Goal: Task Accomplishment & Management: Use online tool/utility

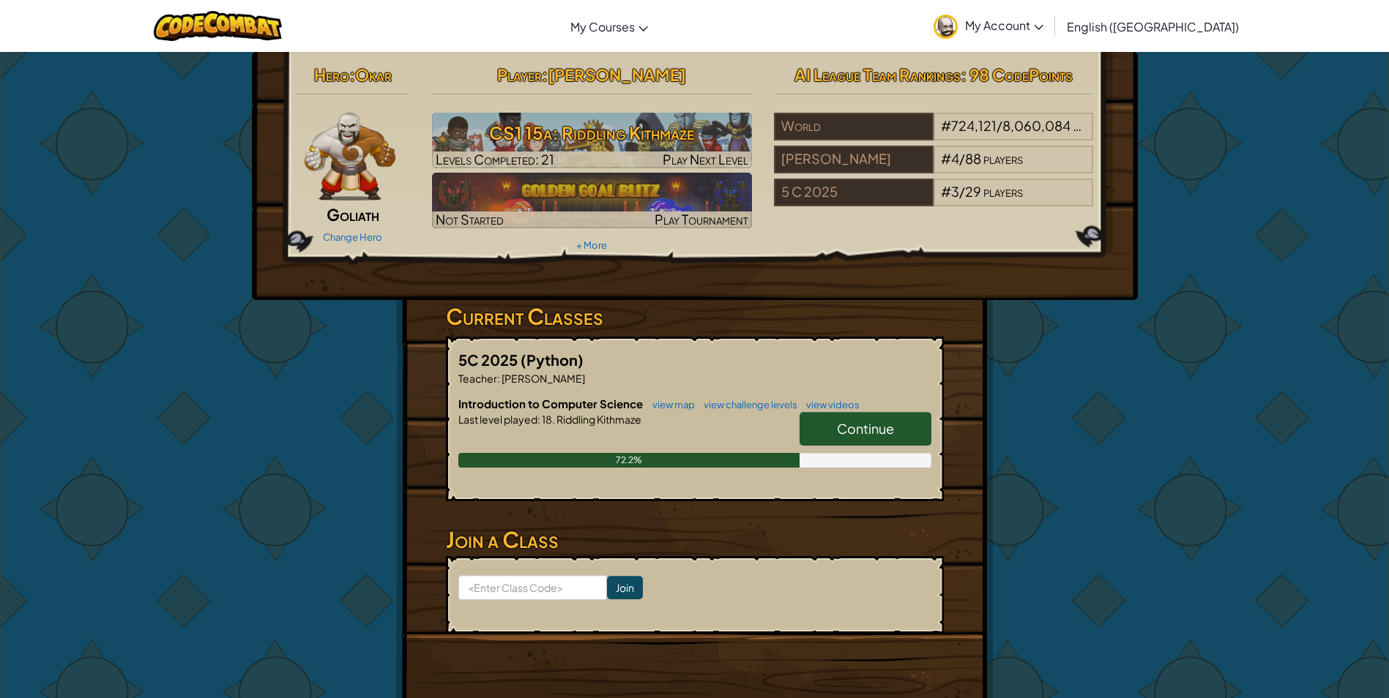
click at [1051, 14] on link "My Account" at bounding box center [988, 26] width 124 height 46
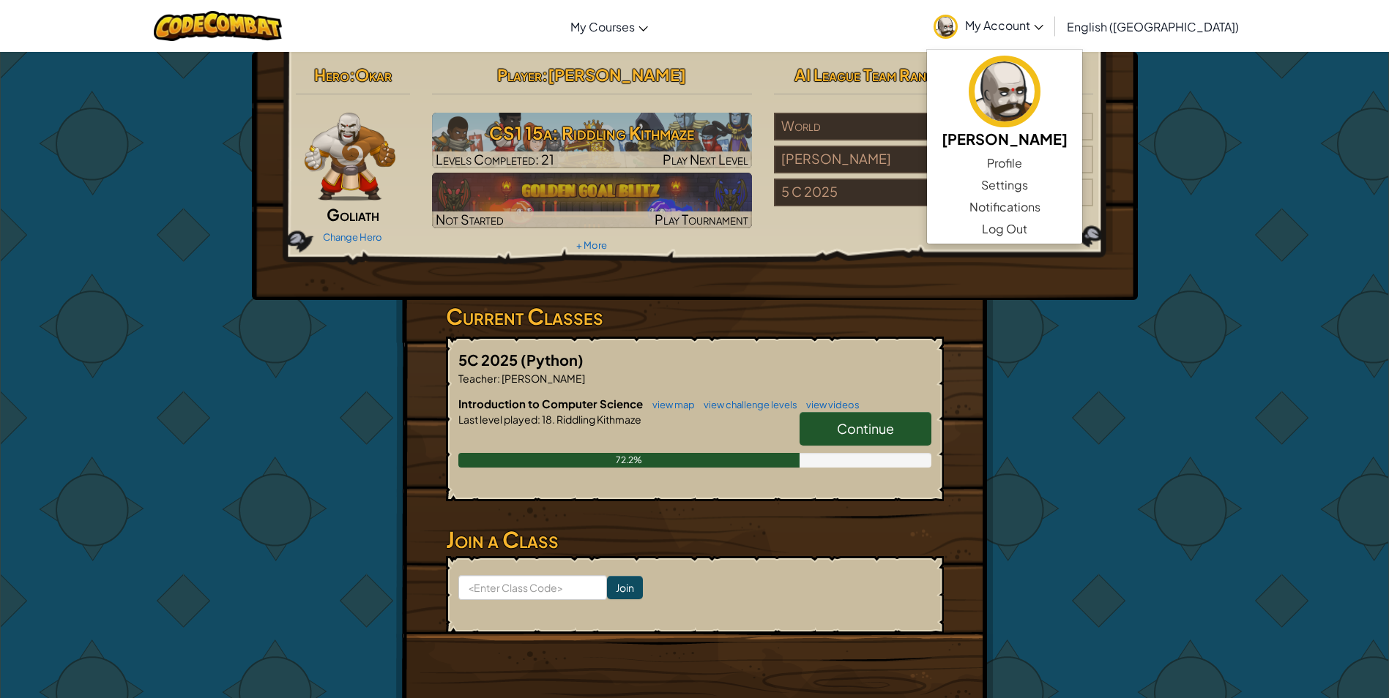
click at [1179, 99] on div "Hero : [PERSON_NAME] Change Hero Player : [PERSON_NAME] b CS1 15a: Riddling Kit…" at bounding box center [694, 383] width 1389 height 664
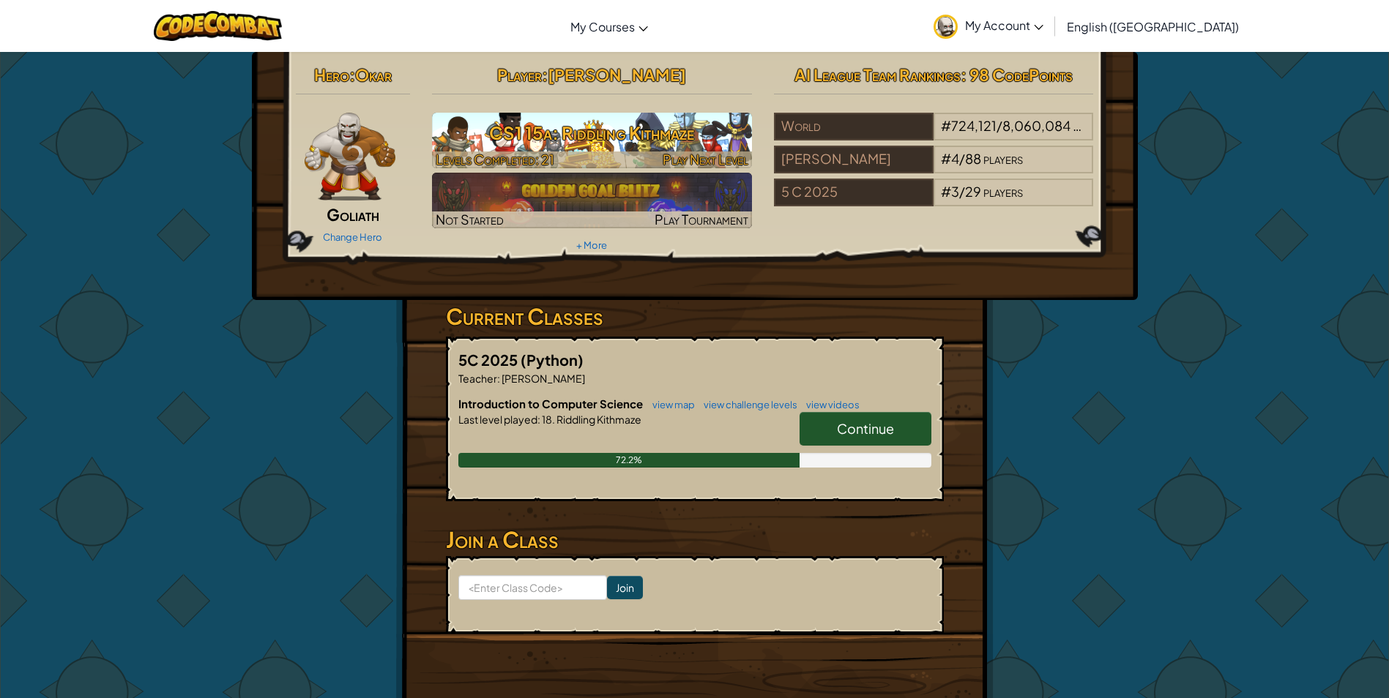
click at [660, 145] on h3 "CS1 15a: Riddling Kithmaze" at bounding box center [592, 132] width 320 height 33
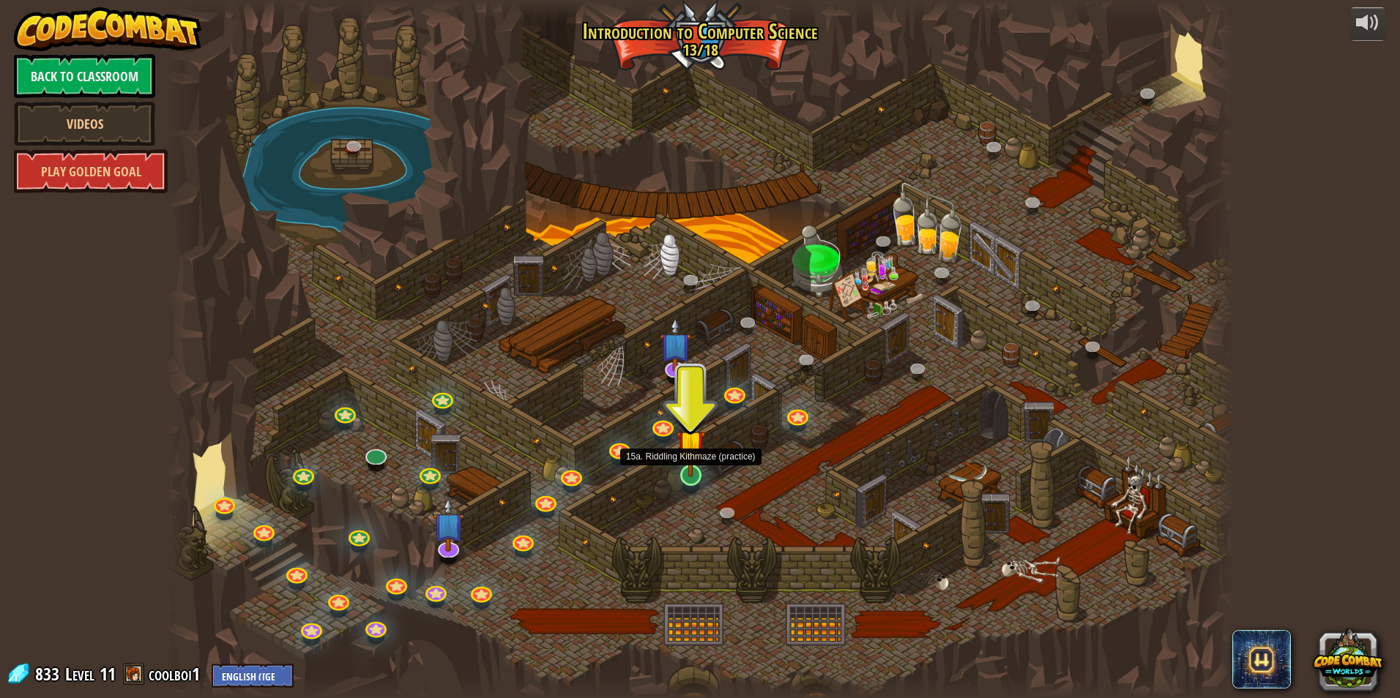
click at [689, 472] on img at bounding box center [691, 444] width 29 height 66
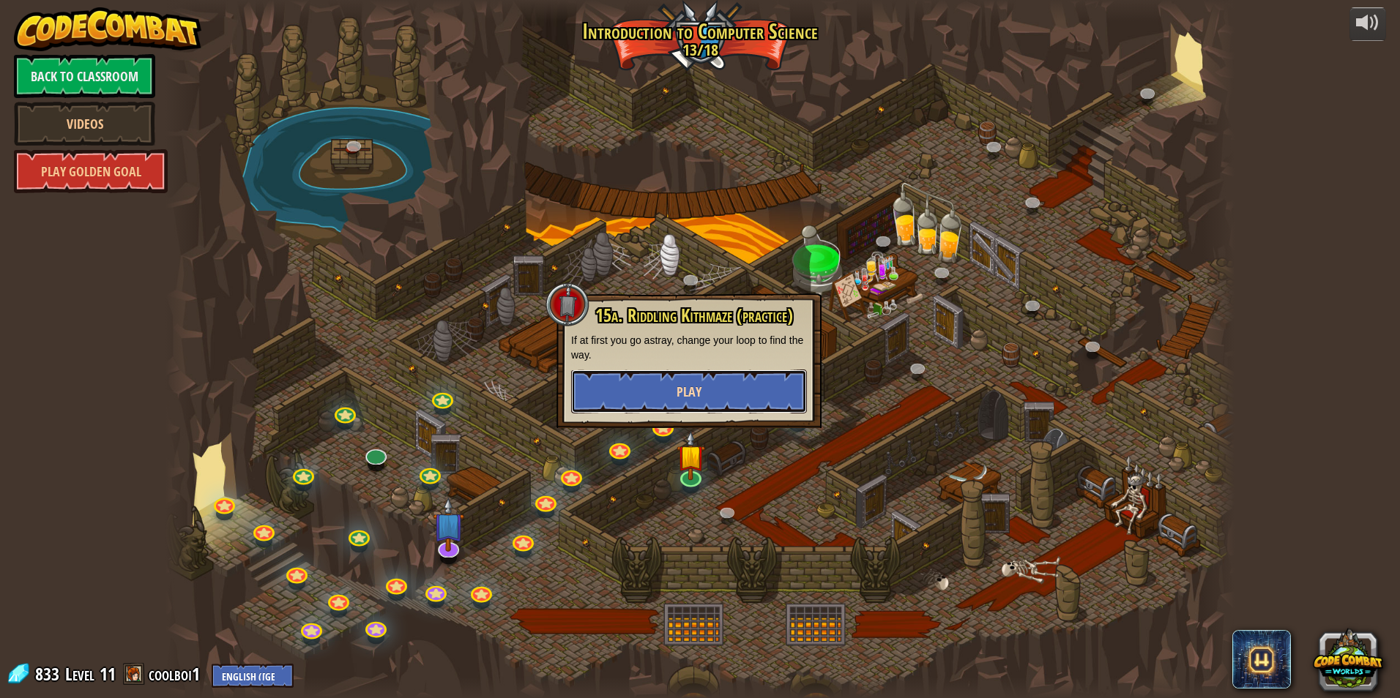
click at [713, 387] on button "Play" at bounding box center [689, 392] width 236 height 44
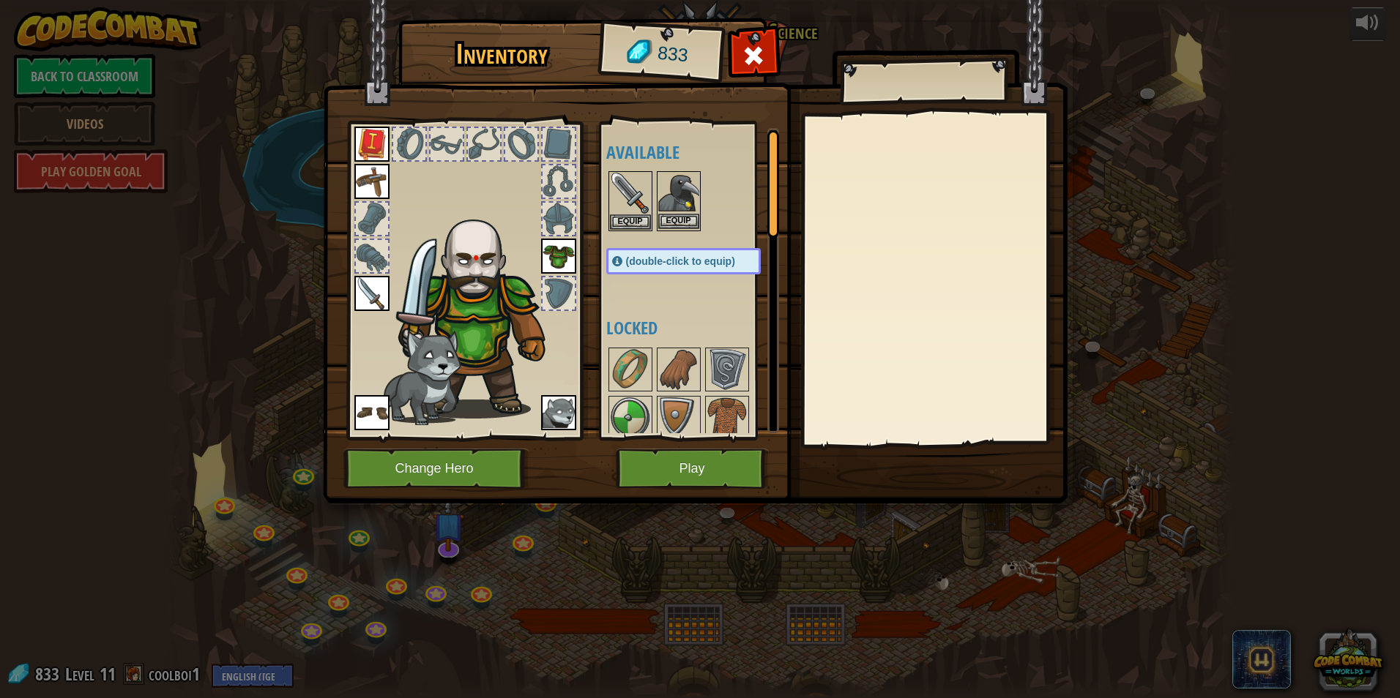
click at [688, 185] on img at bounding box center [678, 193] width 41 height 41
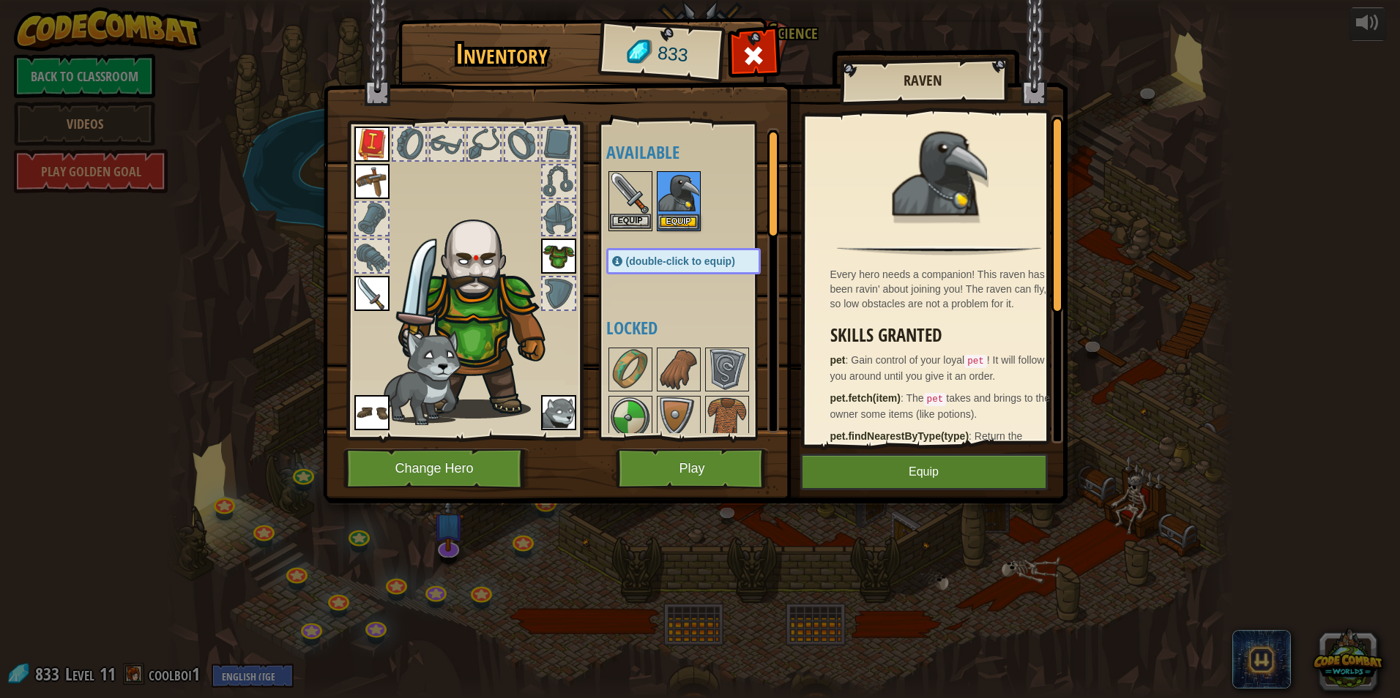
click at [622, 179] on img at bounding box center [630, 193] width 41 height 41
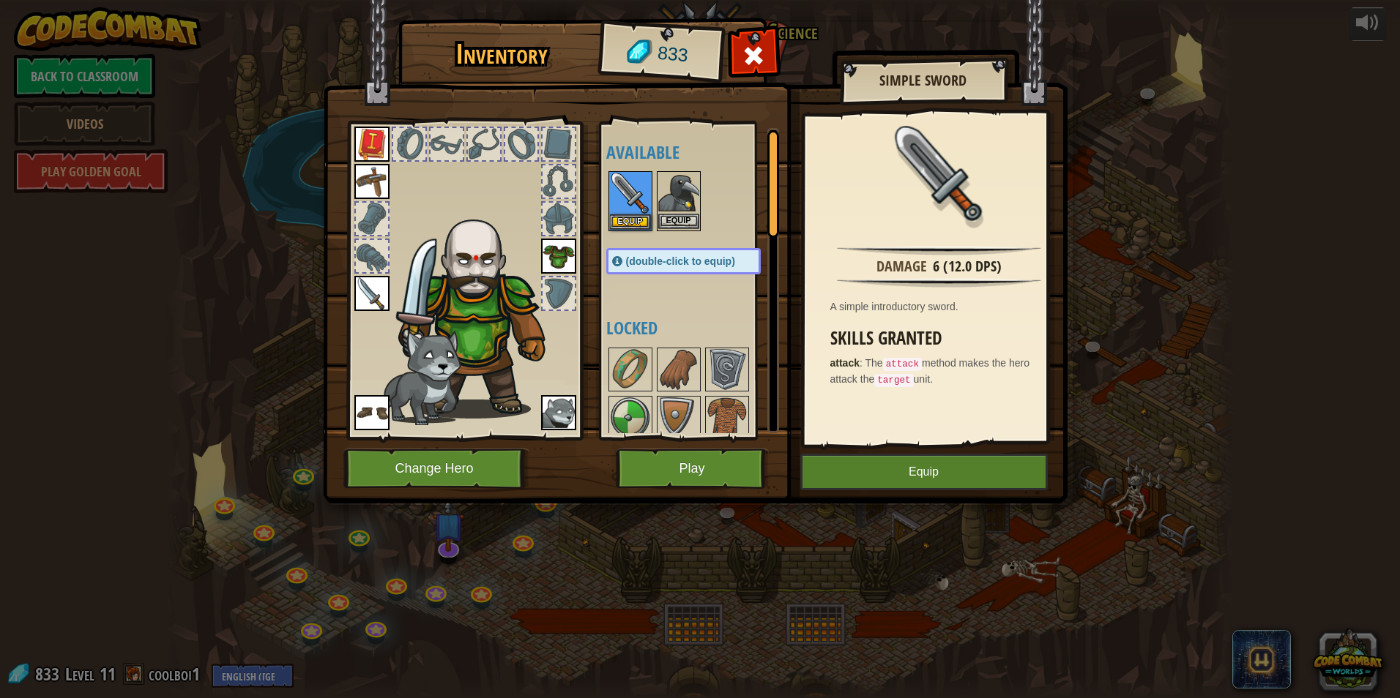
click at [676, 198] on img at bounding box center [678, 193] width 41 height 41
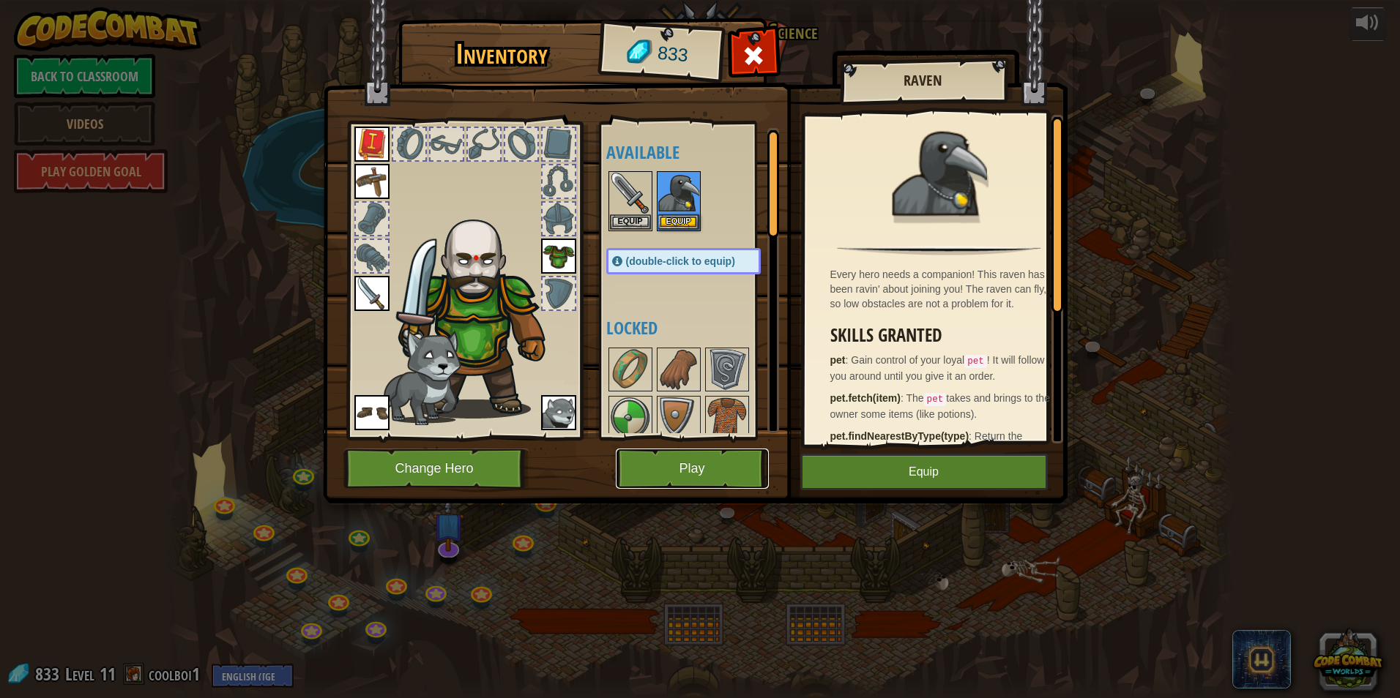
click at [718, 466] on button "Play" at bounding box center [692, 469] width 153 height 40
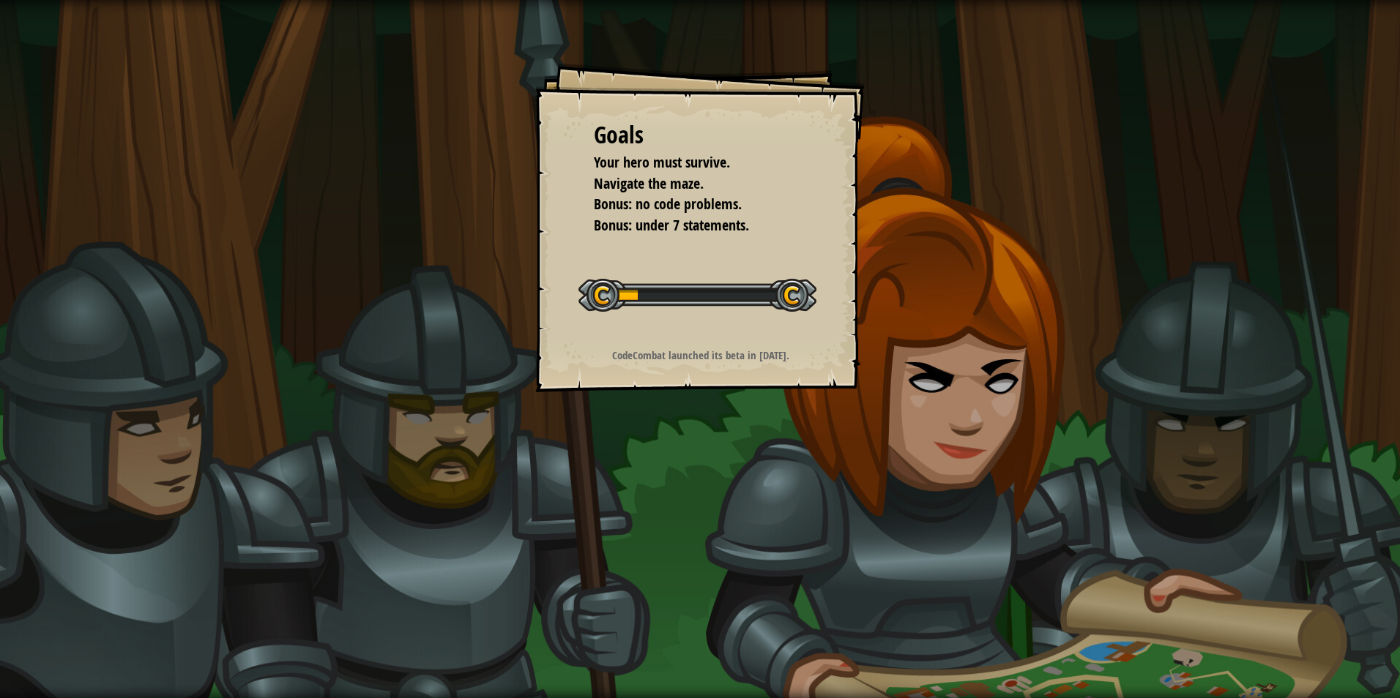
click at [745, 271] on div "Start Level" at bounding box center [697, 293] width 238 height 59
click at [794, 294] on div at bounding box center [697, 295] width 238 height 33
click at [608, 116] on div "Goals Your hero must survive. Navigate the maze. Bonus: no code problems. Bonus…" at bounding box center [699, 227] width 329 height 329
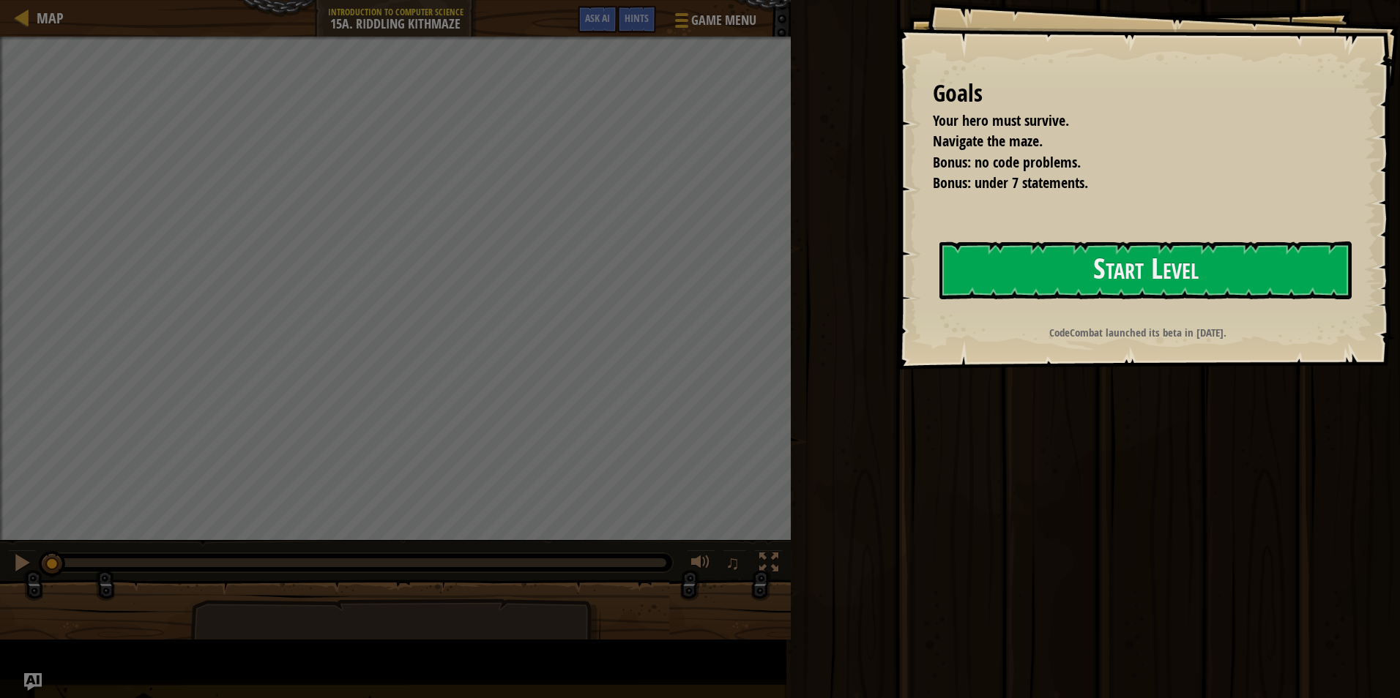
drag, startPoint x: 611, startPoint y: 158, endPoint x: 711, endPoint y: 209, distance: 112.0
click at [933, 194] on div "Goals Your hero must survive. Navigate the maze. Bonus: no code problems. Bonus…" at bounding box center [1141, 135] width 416 height 117
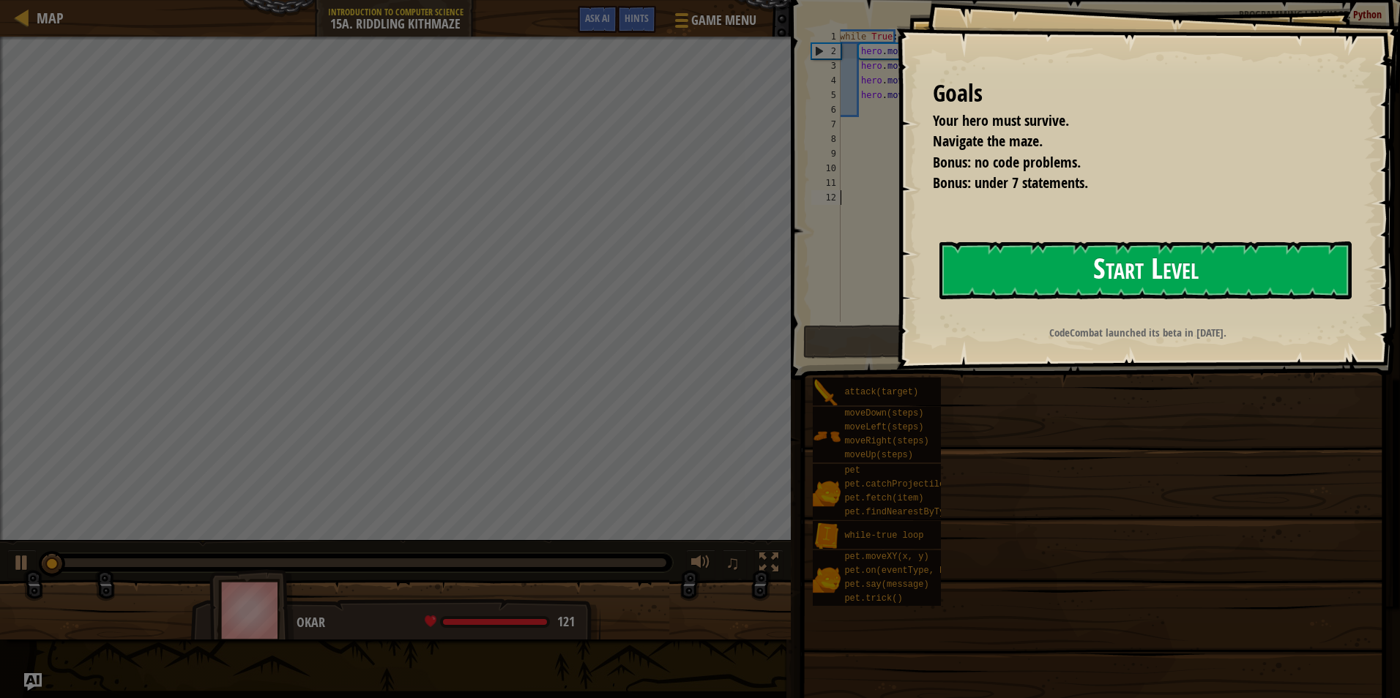
click at [1104, 269] on button "Start Level" at bounding box center [1145, 271] width 412 height 58
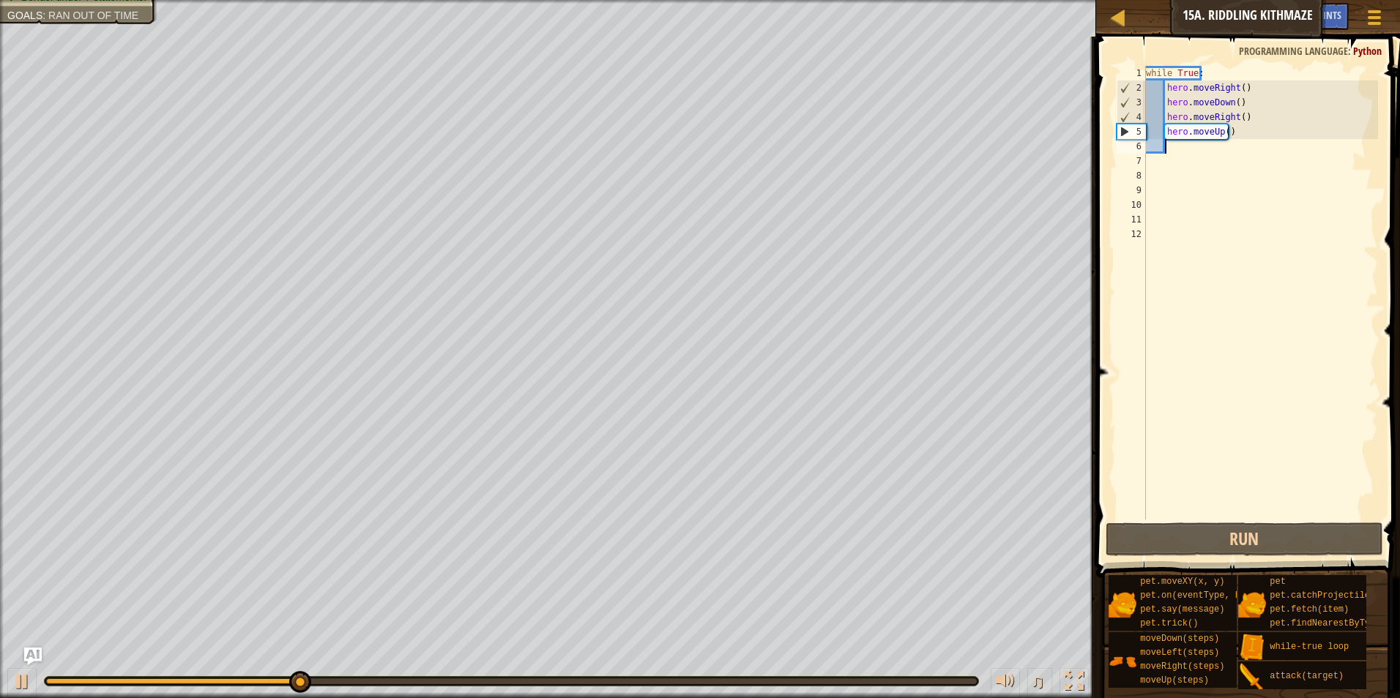
click at [1242, 149] on div "while True : hero . moveRight ( ) hero . moveDown ( ) hero . moveRight ( ) hero…" at bounding box center [1260, 307] width 235 height 483
click at [1237, 136] on div "while True : hero . moveRight ( ) hero . moveDown ( ) hero . moveRight ( ) hero…" at bounding box center [1260, 307] width 235 height 483
type textarea "hero.moveUp()"
click at [1188, 256] on div "while True : hero . moveRight ( ) hero . moveDown ( ) hero . moveRight ( ) hero…" at bounding box center [1260, 307] width 235 height 483
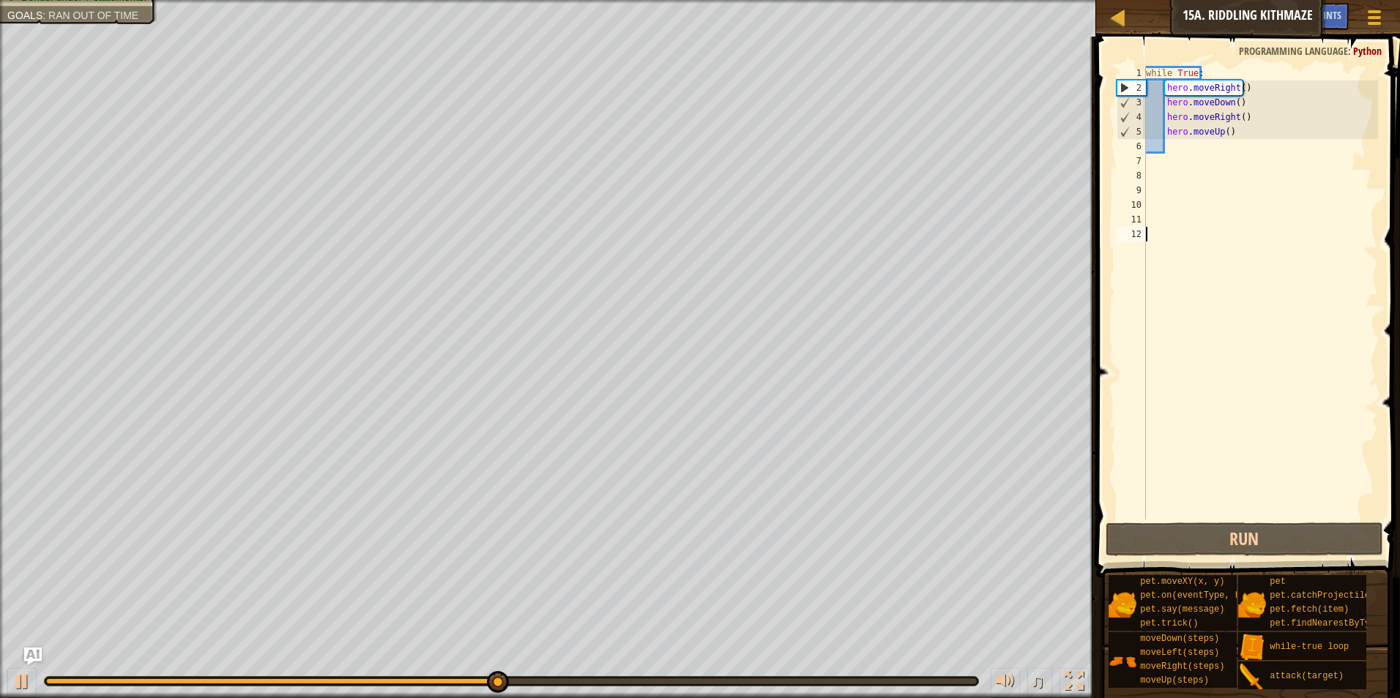
click at [1235, 126] on div "while True : hero . moveRight ( ) hero . moveDown ( ) hero . moveRight ( ) hero…" at bounding box center [1260, 307] width 235 height 483
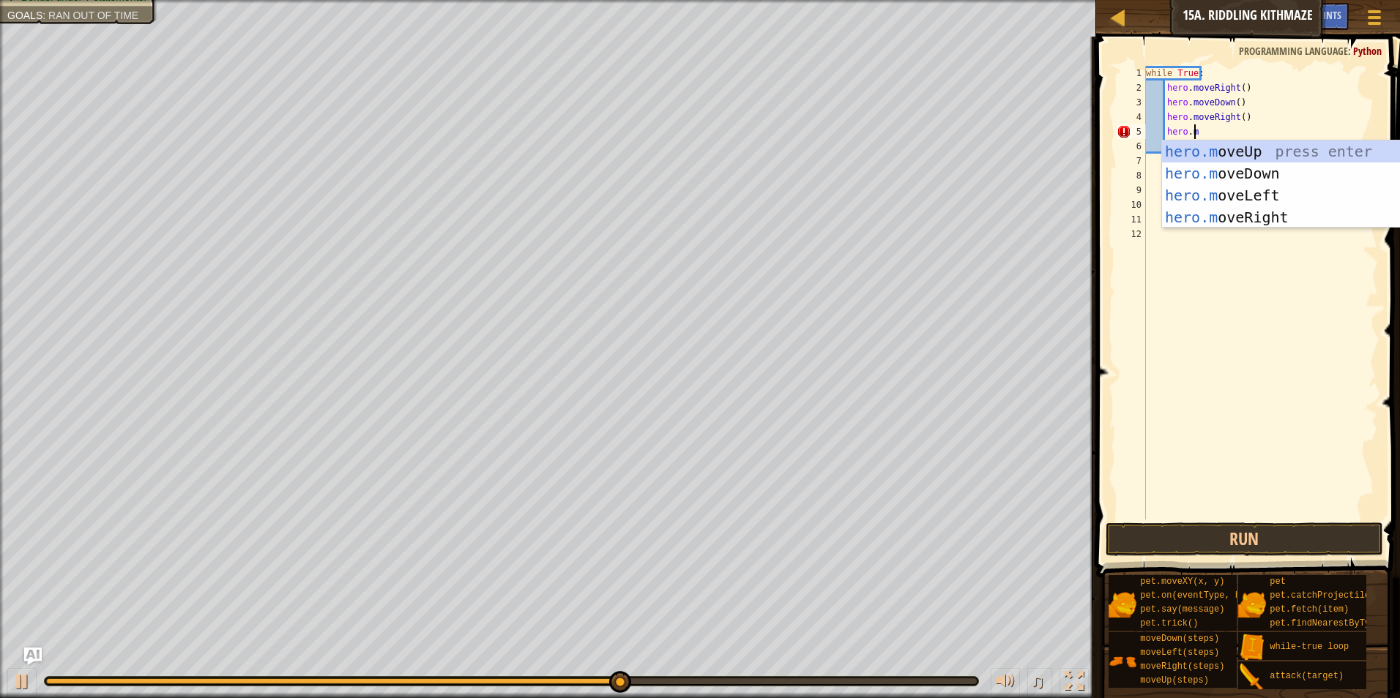
type textarea "[DOMAIN_NAME]"
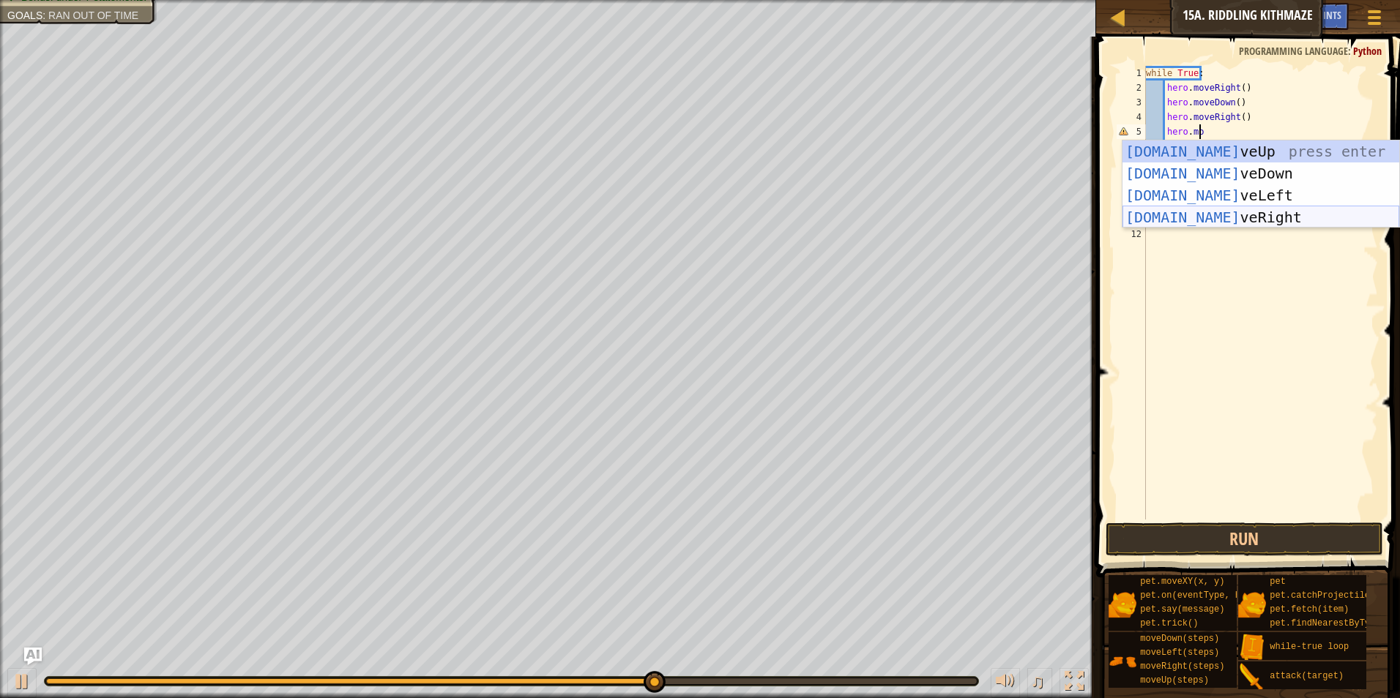
click at [1195, 212] on div "[DOMAIN_NAME] veUp press enter [DOMAIN_NAME] veDown press enter [DOMAIN_NAME] v…" at bounding box center [1260, 207] width 277 height 132
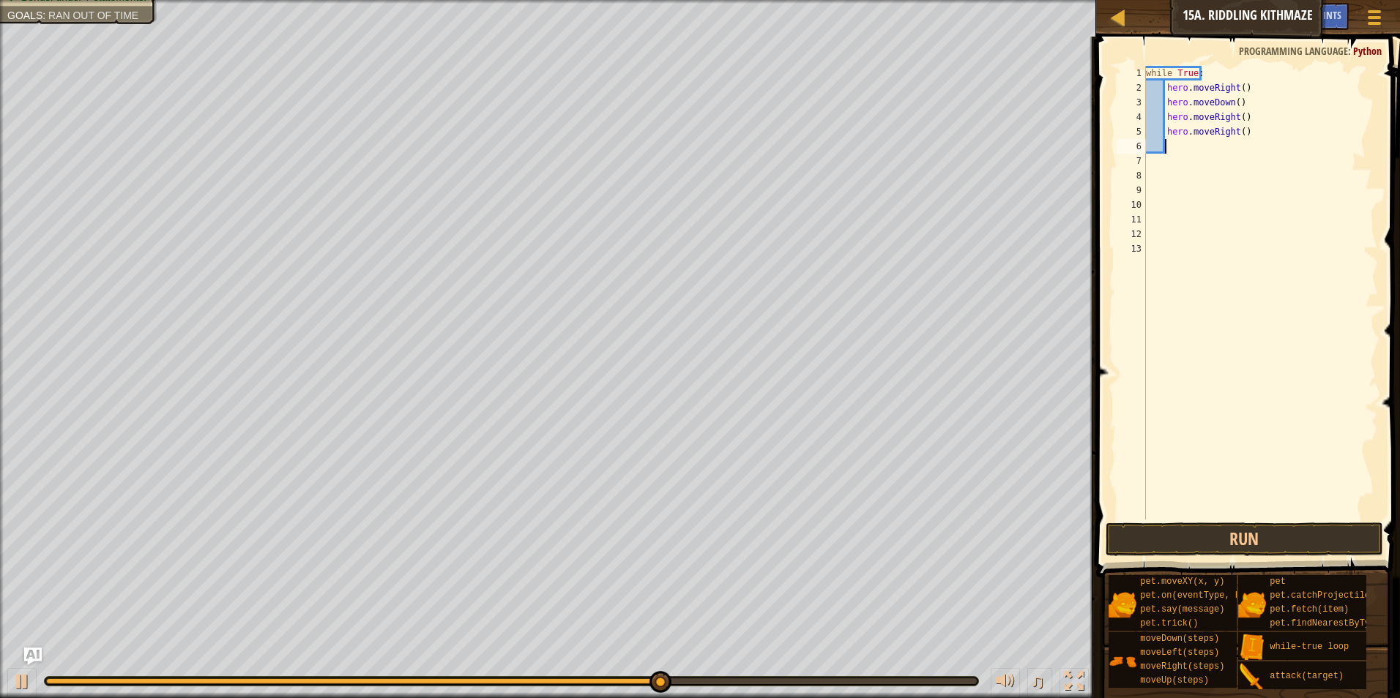
scroll to position [7, 1]
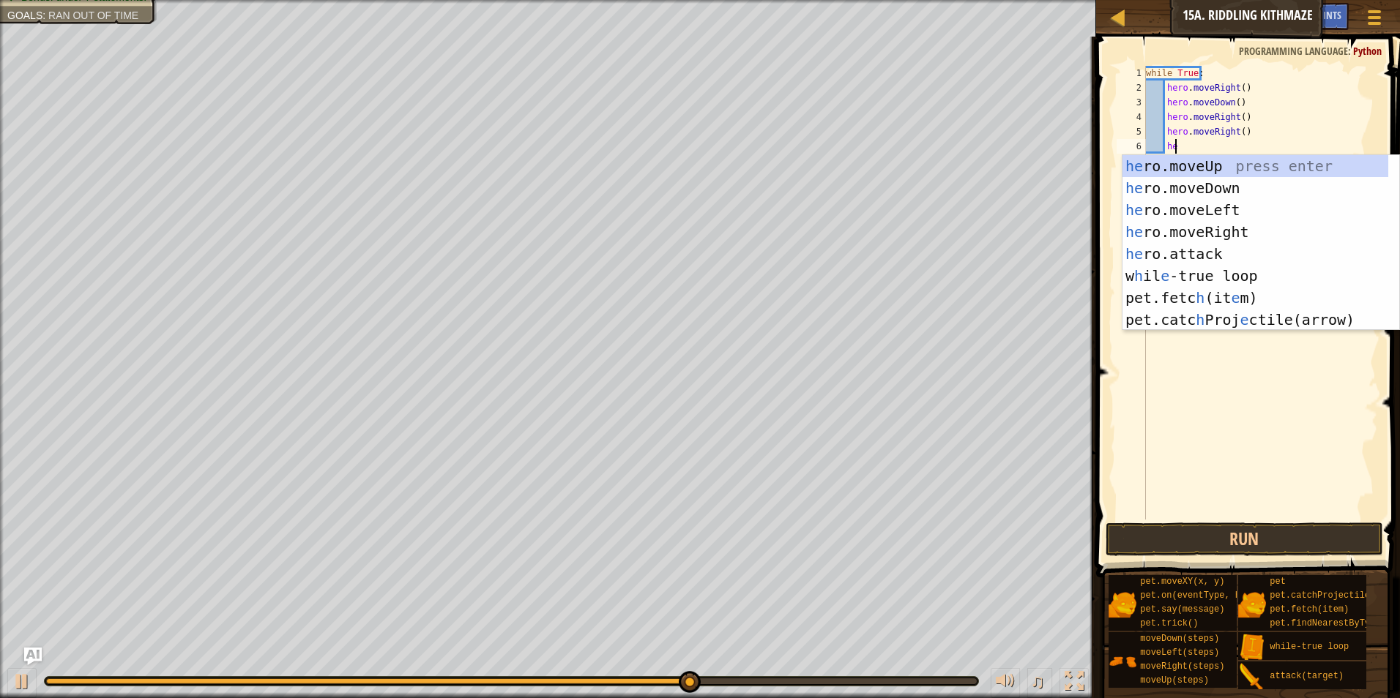
type textarea "hero"
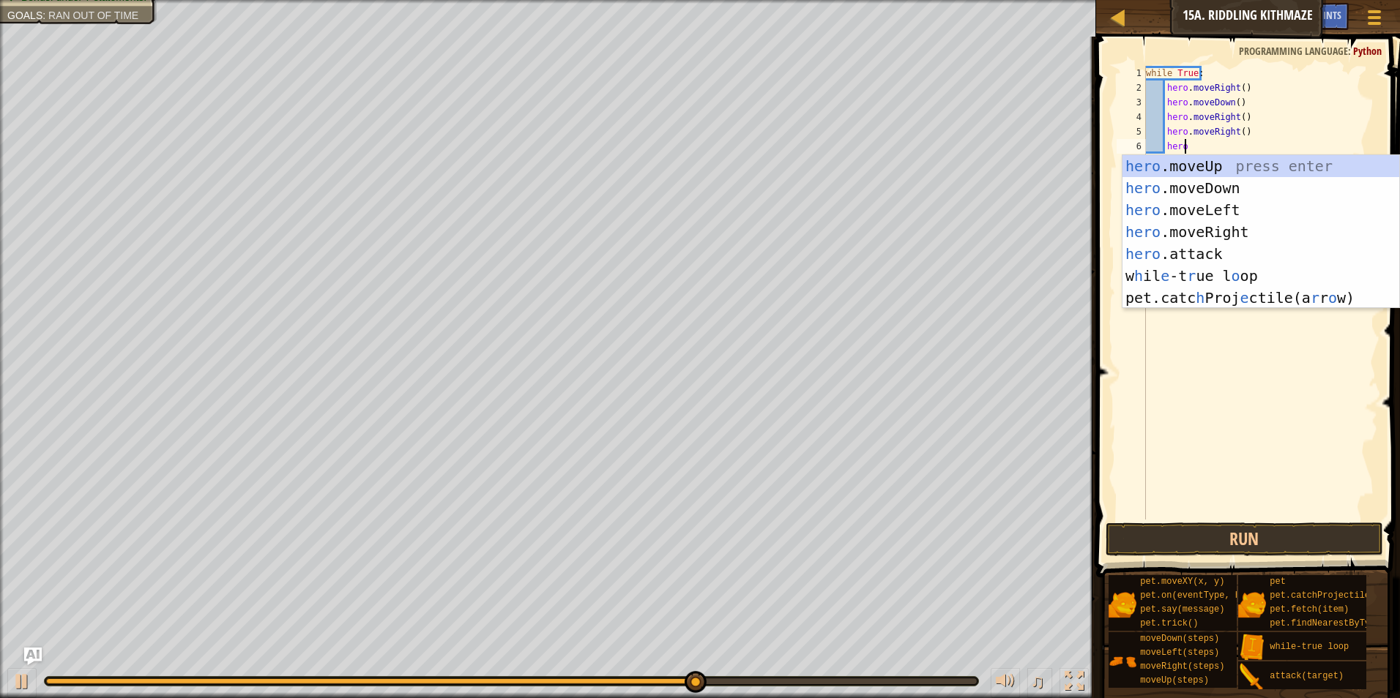
scroll to position [7, 2]
click at [1201, 166] on div "hero .moveUp press enter hero .moveDown press enter hero .moveLeft press enter …" at bounding box center [1260, 254] width 277 height 198
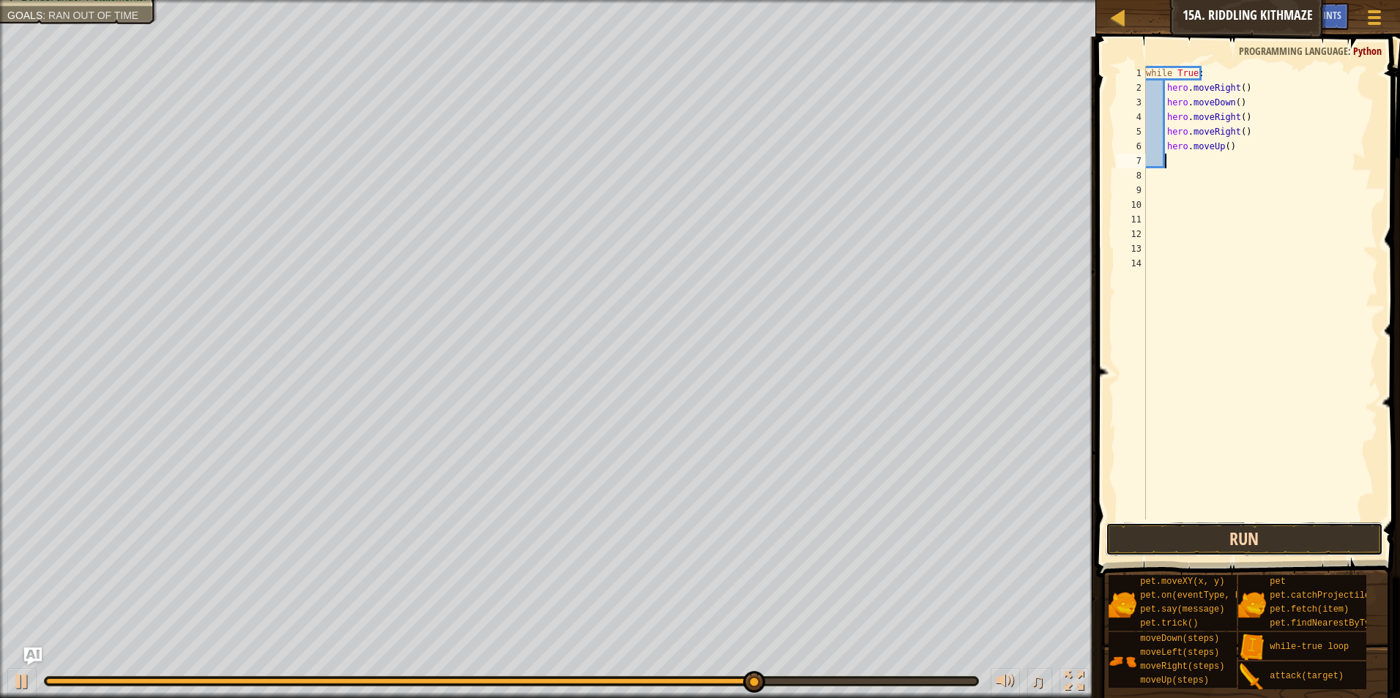
click at [1267, 532] on button "Run" at bounding box center [1245, 540] width 278 height 34
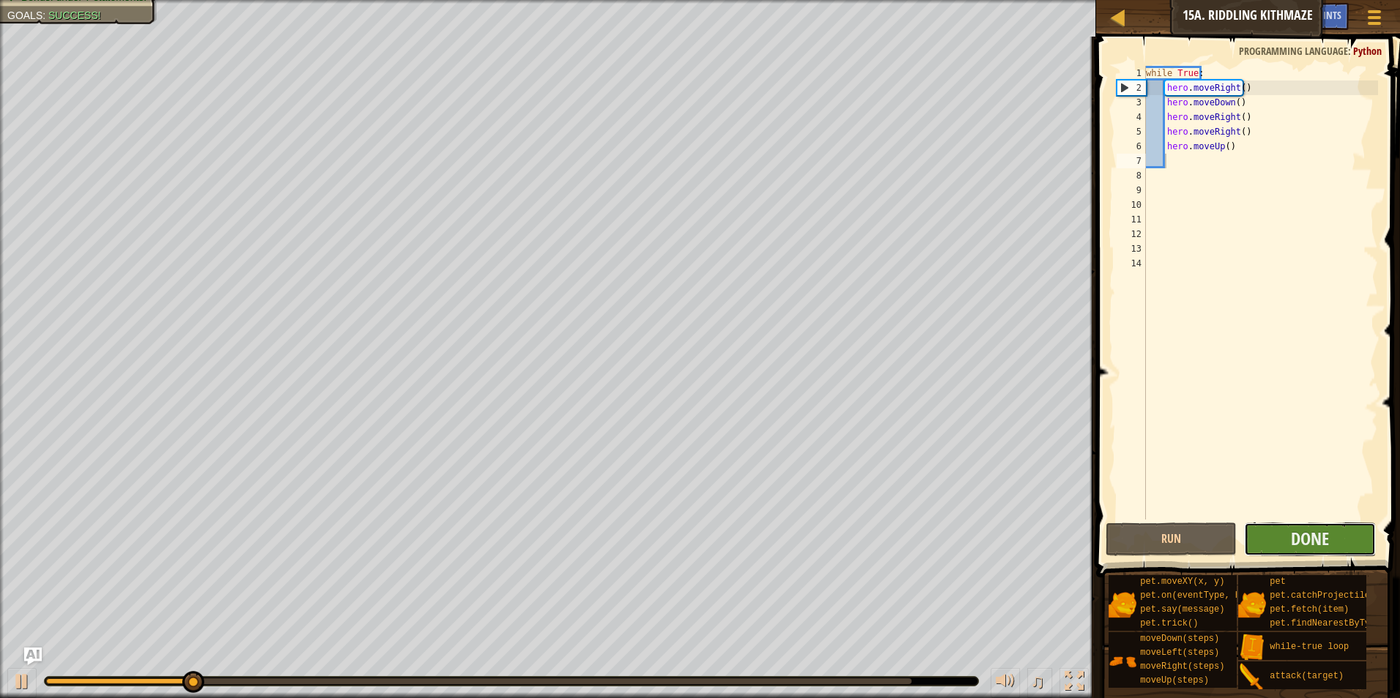
click at [1340, 543] on button "Done" at bounding box center [1310, 540] width 132 height 34
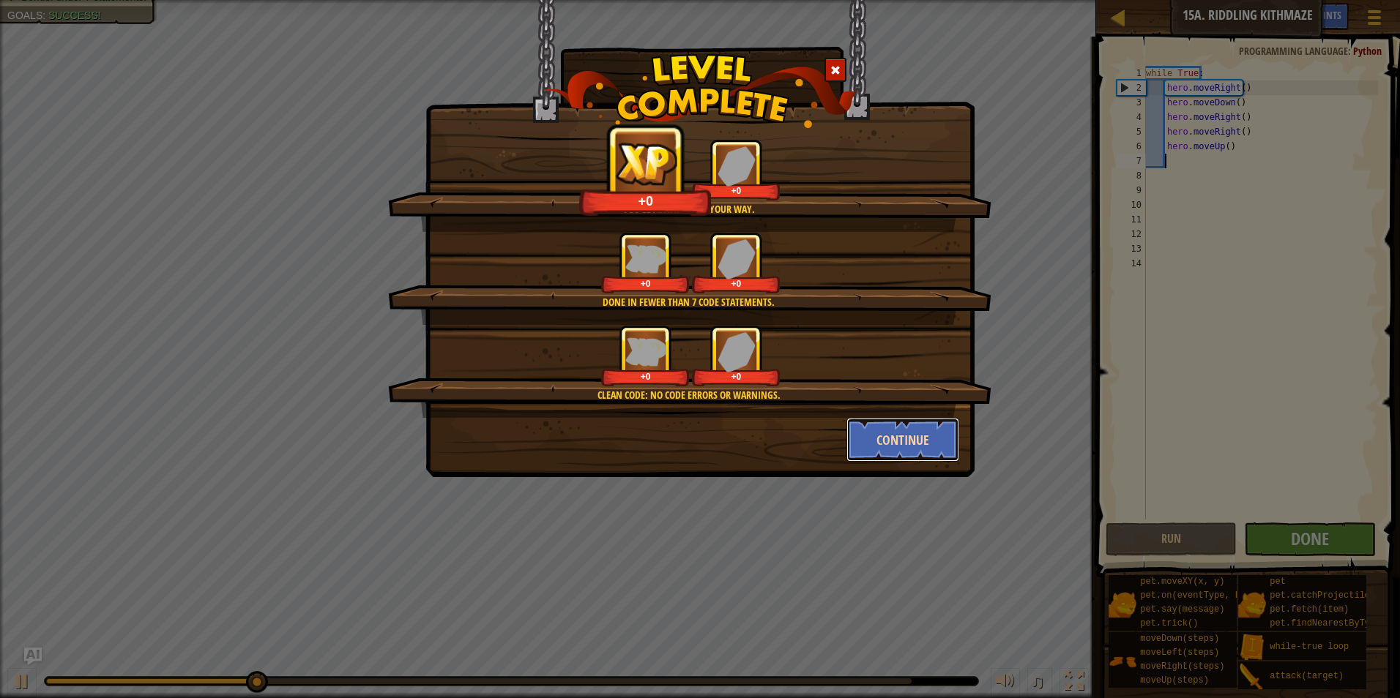
click at [889, 431] on button "Continue" at bounding box center [902, 440] width 113 height 44
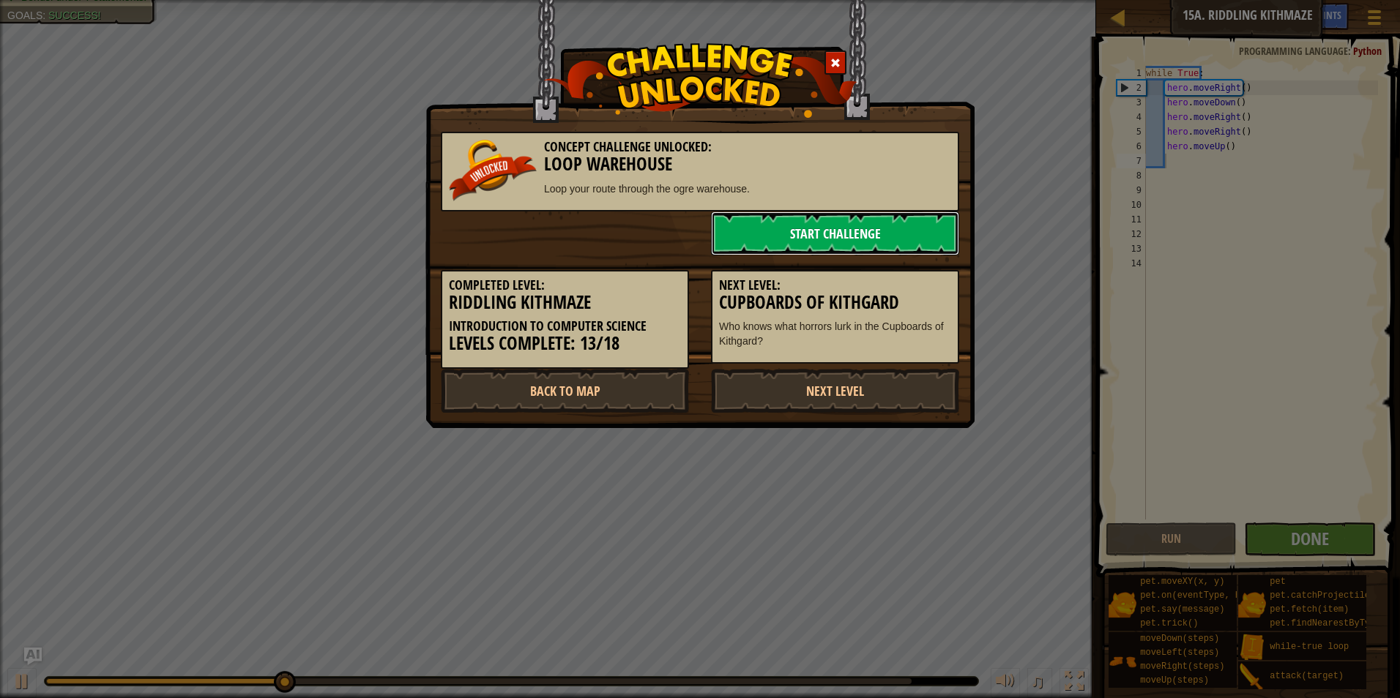
click at [842, 237] on link "Start Challenge" at bounding box center [835, 234] width 248 height 44
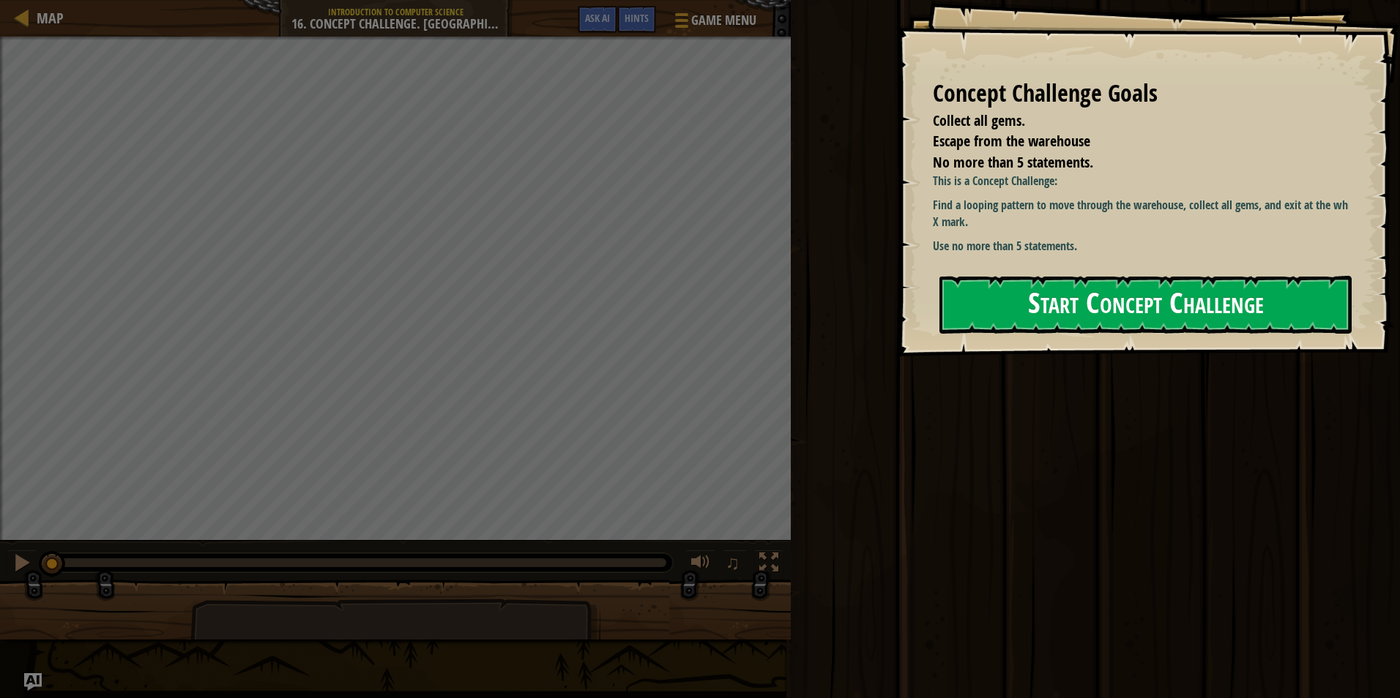
click at [1077, 312] on button "Start Concept Challenge" at bounding box center [1145, 305] width 412 height 58
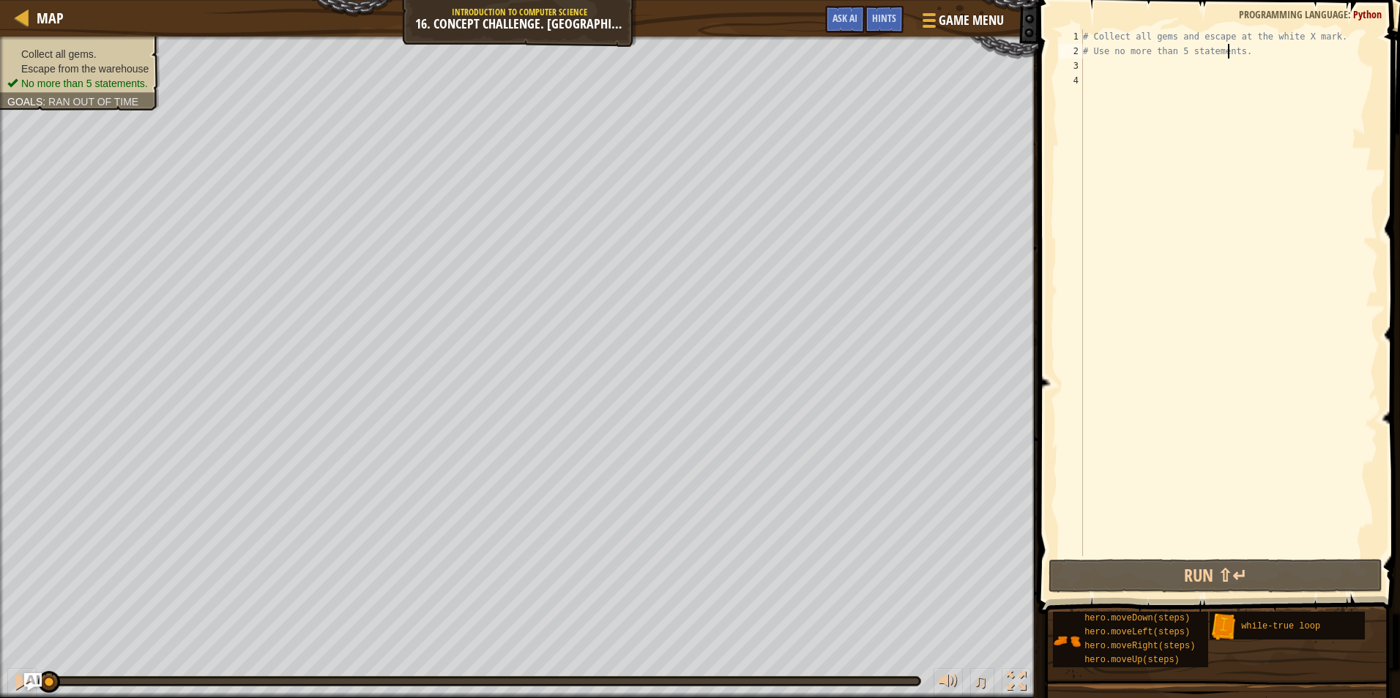
click at [1229, 56] on div "# Collect all gems and escape at the white X mark. # Use no more than 5 stateme…" at bounding box center [1229, 307] width 298 height 556
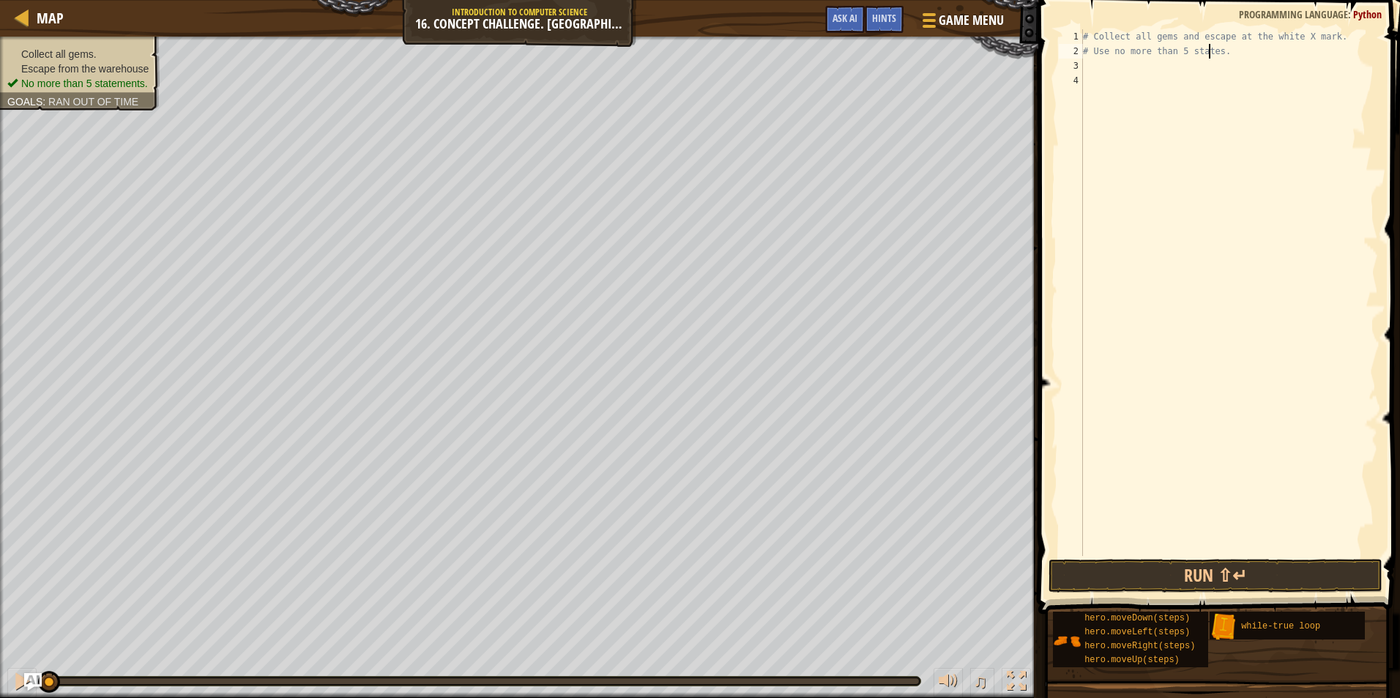
click at [1242, 51] on div "# Collect all gems and escape at the white X mark. # Use no more than 5 states." at bounding box center [1229, 307] width 298 height 556
type textarea "#"
click at [1330, 36] on div "# Collect all gems and escape at the [GEOGRAPHIC_DATA]" at bounding box center [1229, 307] width 298 height 556
type textarea "#"
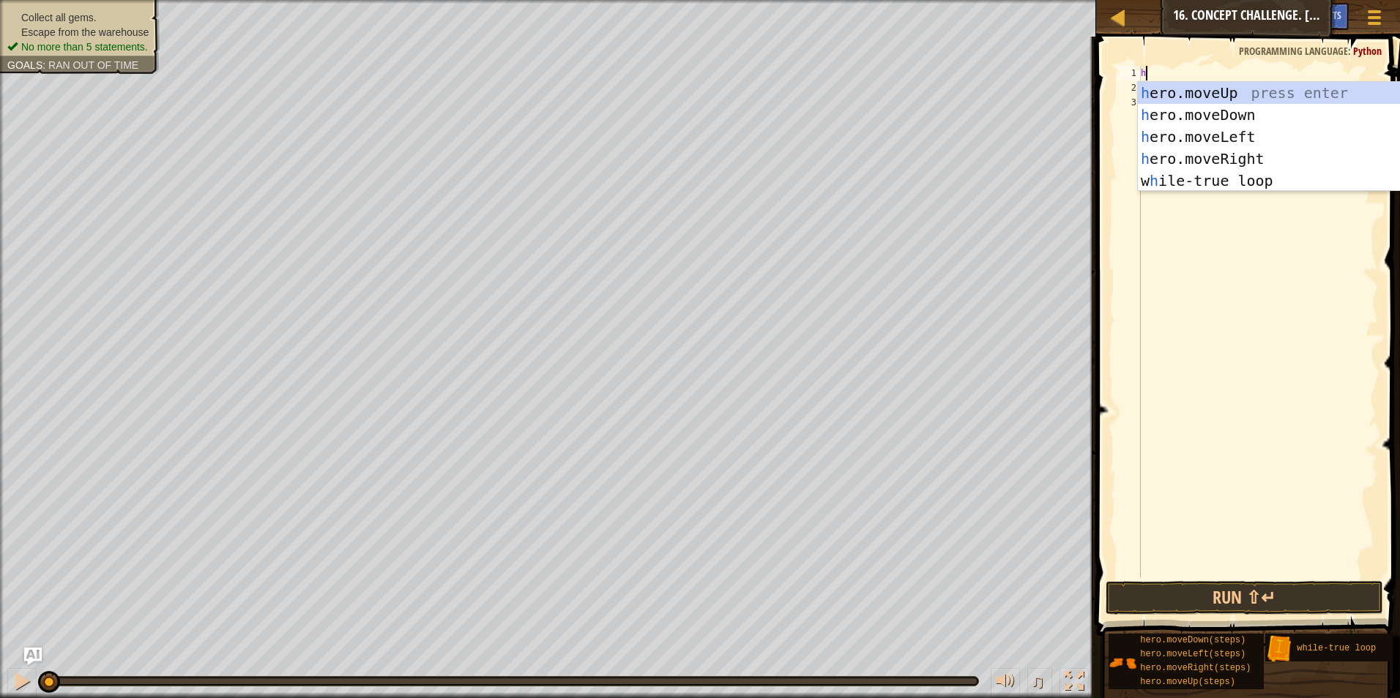
scroll to position [7, 0]
type textarea "hero"
click at [1186, 93] on div "hero .moveUp press enter hero .moveDown press enter hero .moveLeft press enter …" at bounding box center [1260, 159] width 277 height 154
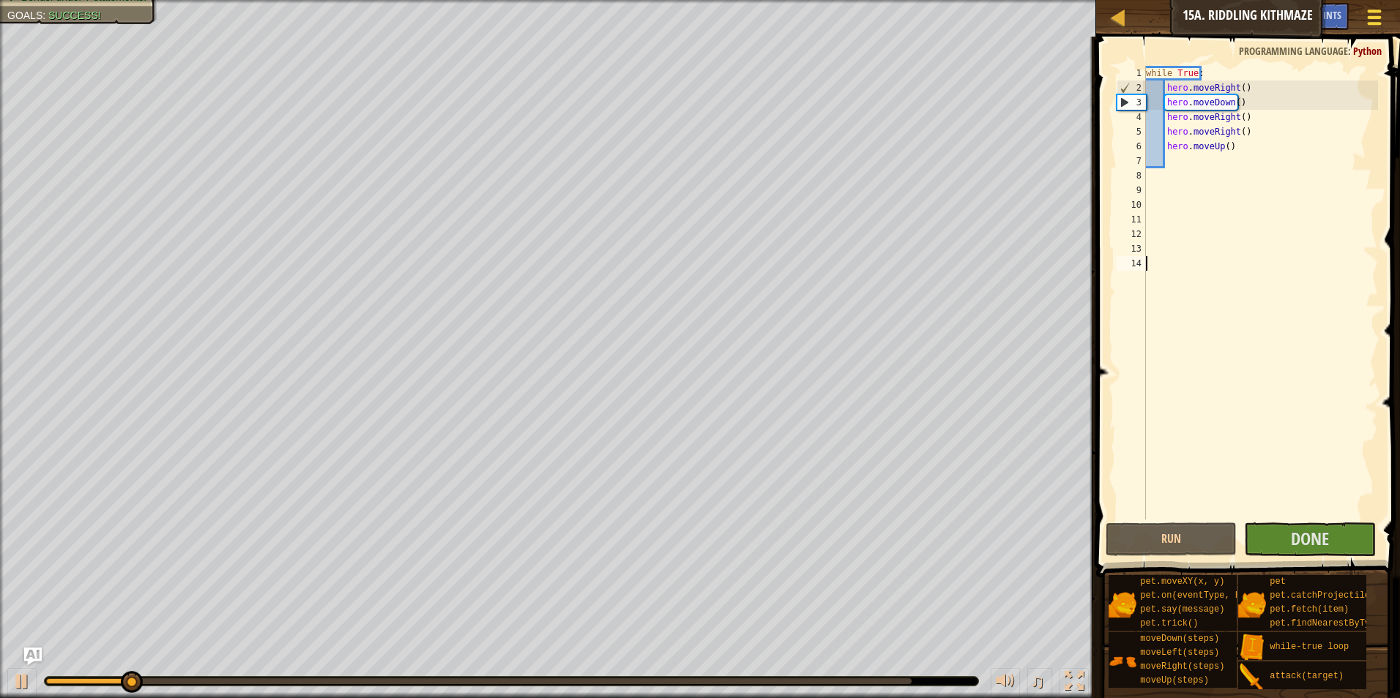
click at [1378, 13] on div at bounding box center [1374, 17] width 20 height 21
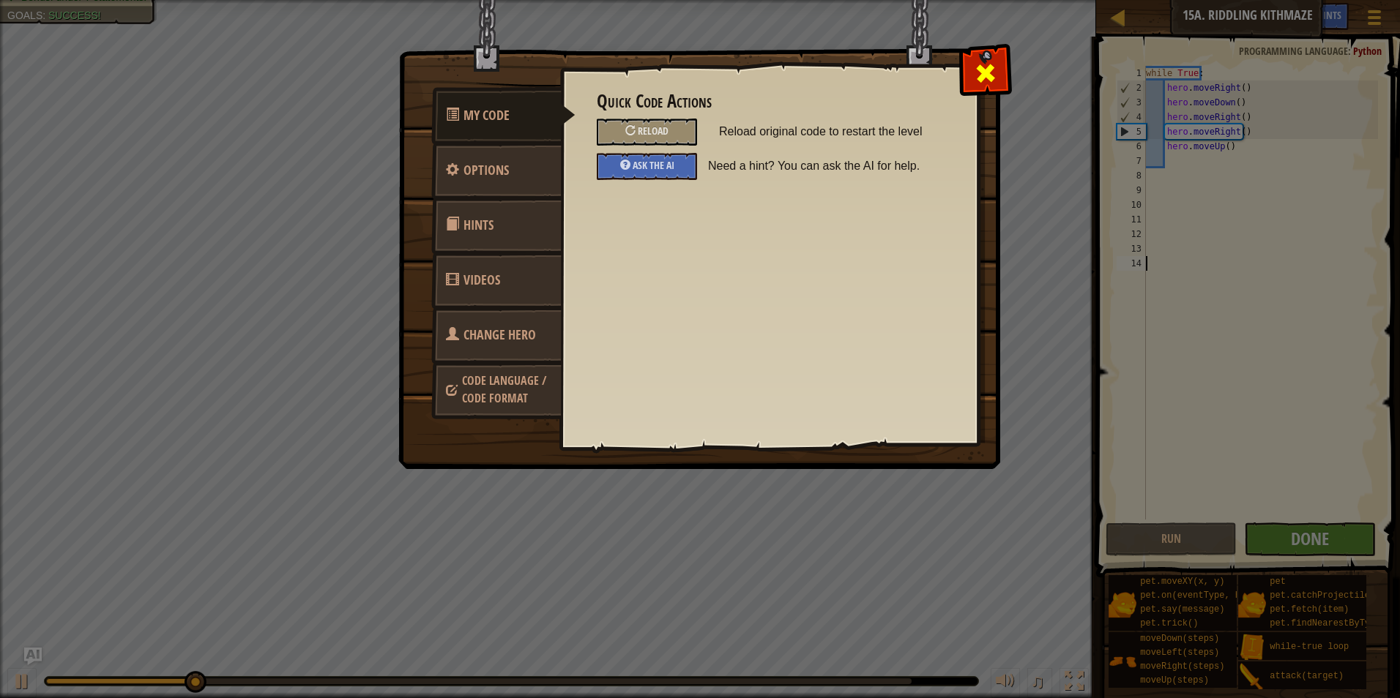
click at [984, 58] on div at bounding box center [985, 70] width 46 height 46
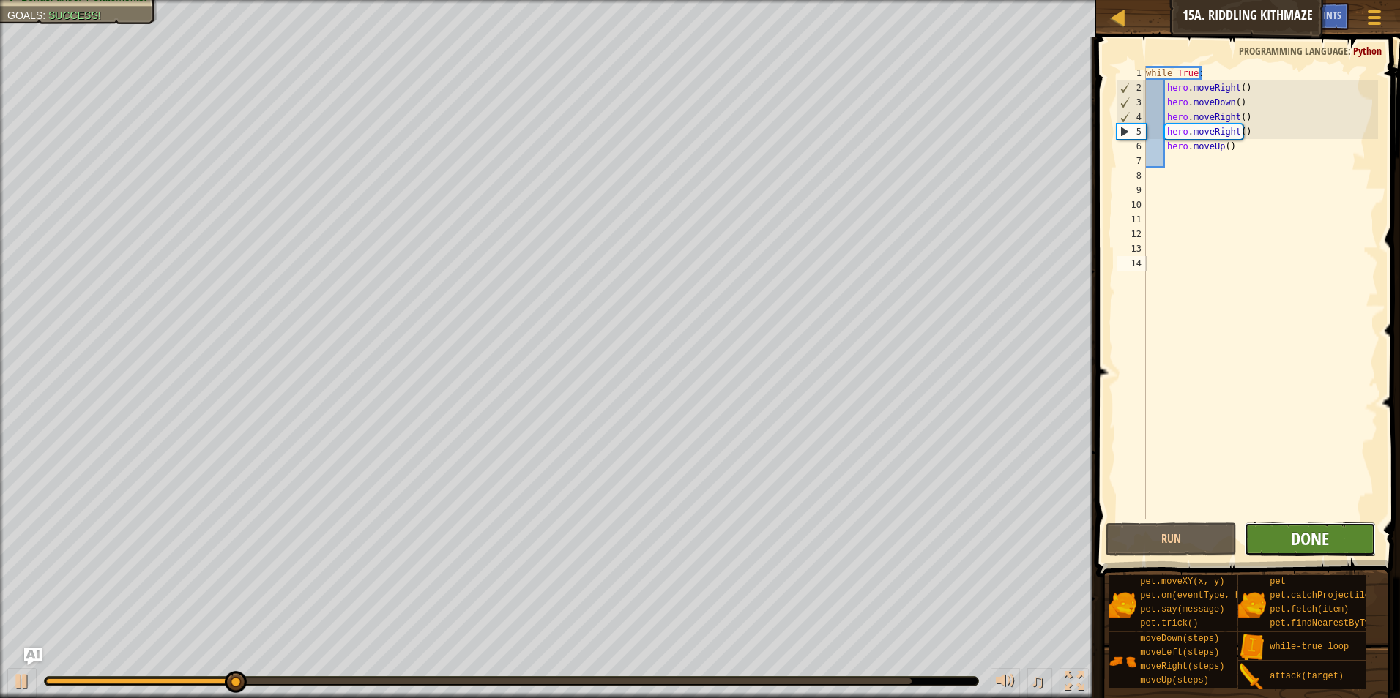
click at [1305, 534] on span "Done" at bounding box center [1310, 538] width 38 height 23
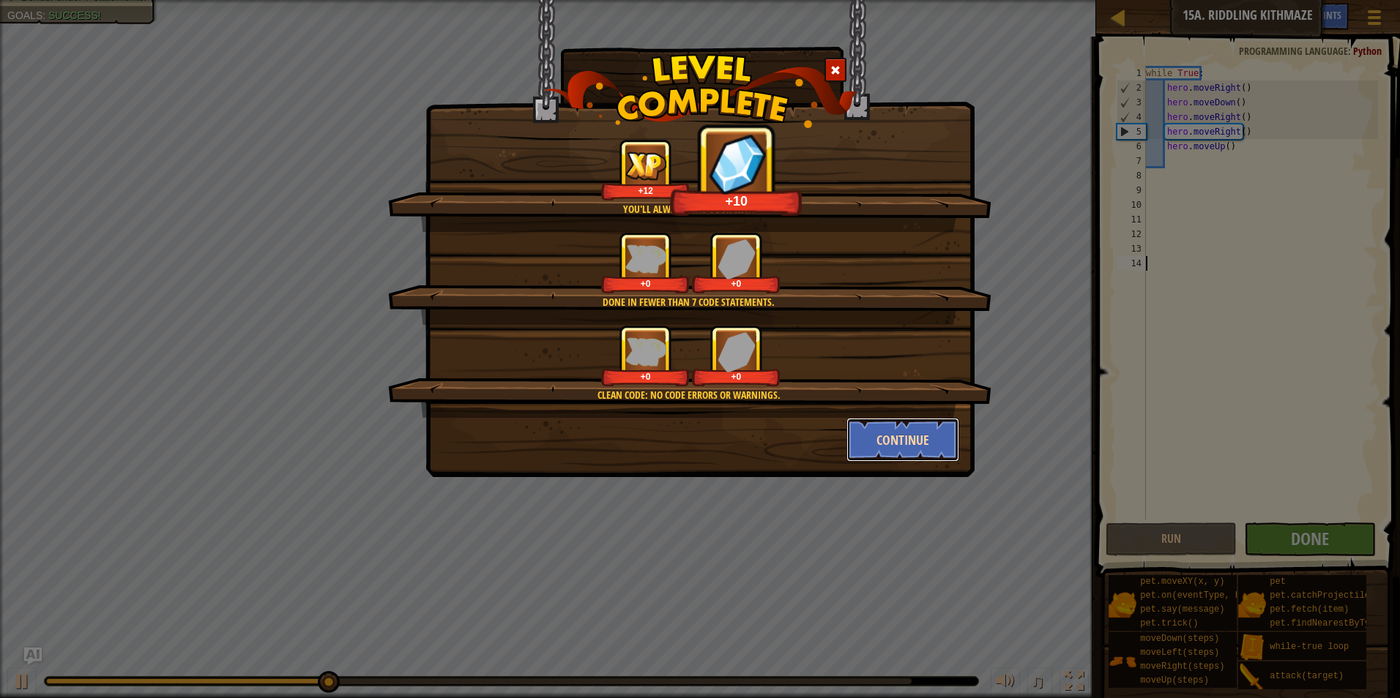
click at [895, 421] on button "Continue" at bounding box center [902, 440] width 113 height 44
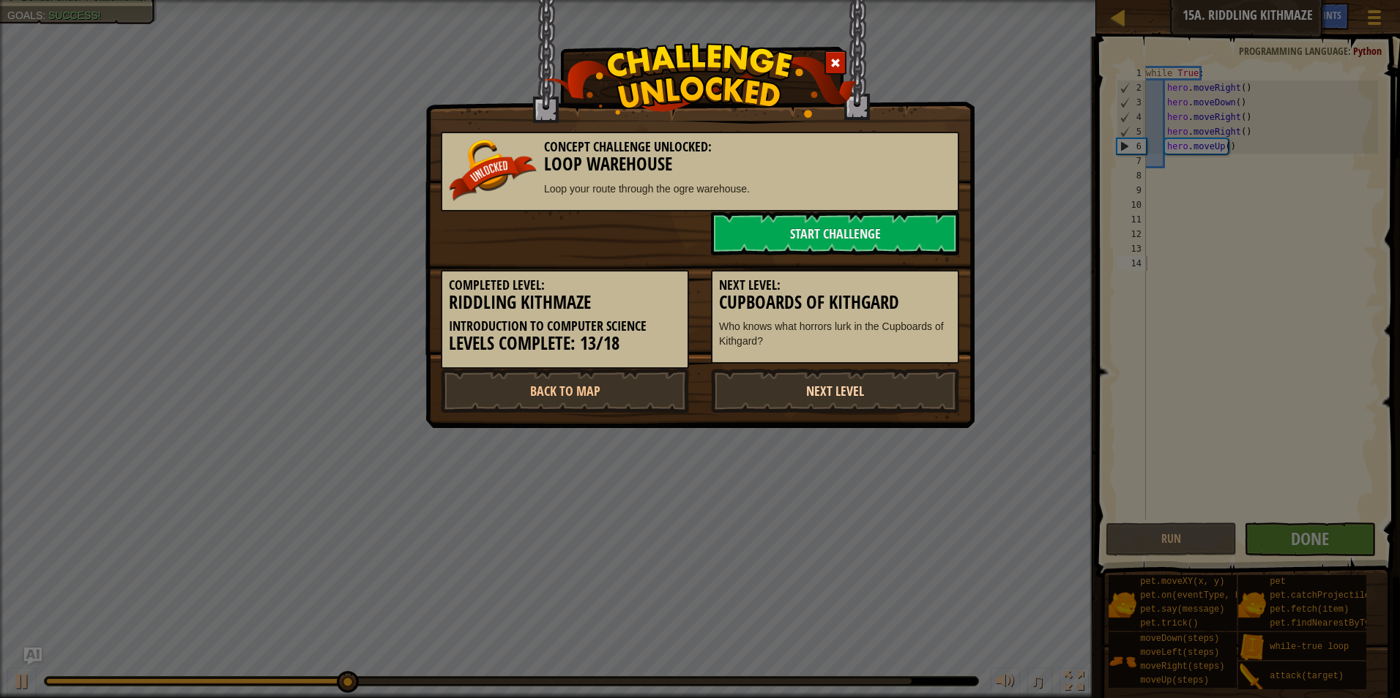
drag, startPoint x: 897, startPoint y: 408, endPoint x: 901, endPoint y: 397, distance: 11.8
click at [897, 407] on link "Next Level" at bounding box center [835, 391] width 248 height 44
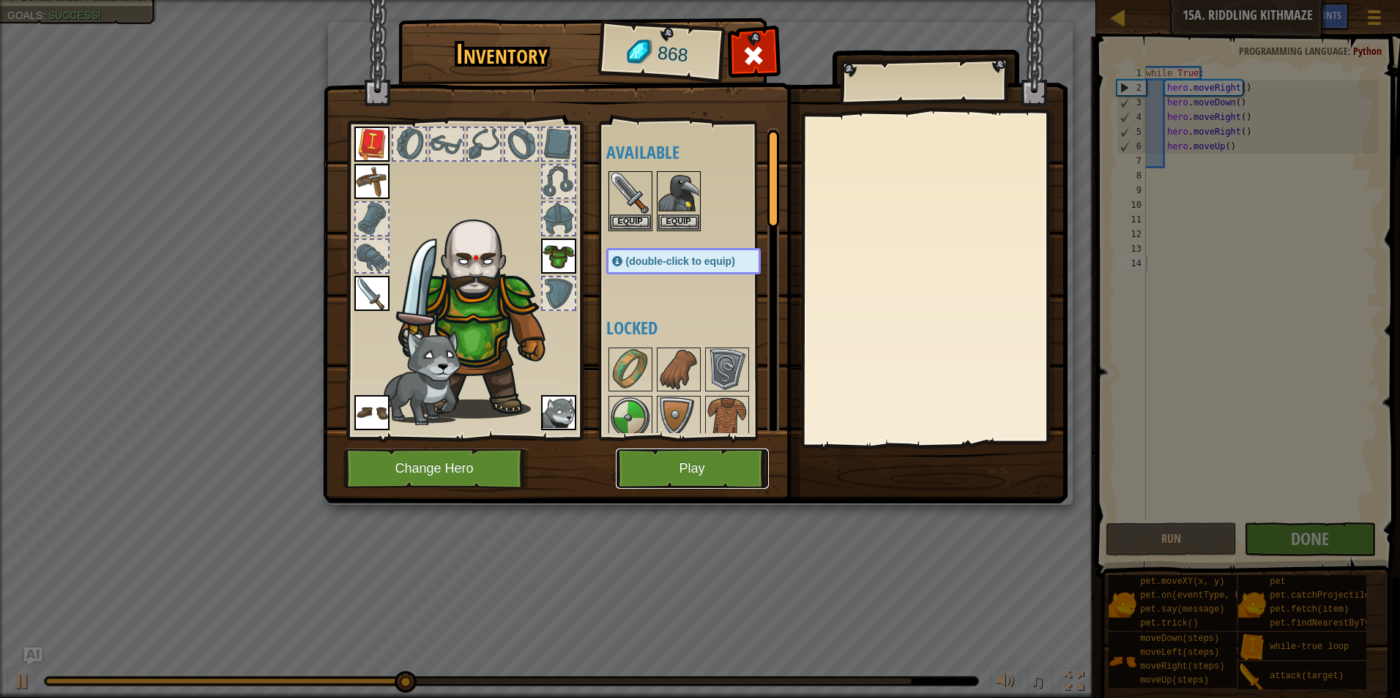
click at [675, 474] on button "Play" at bounding box center [692, 469] width 153 height 40
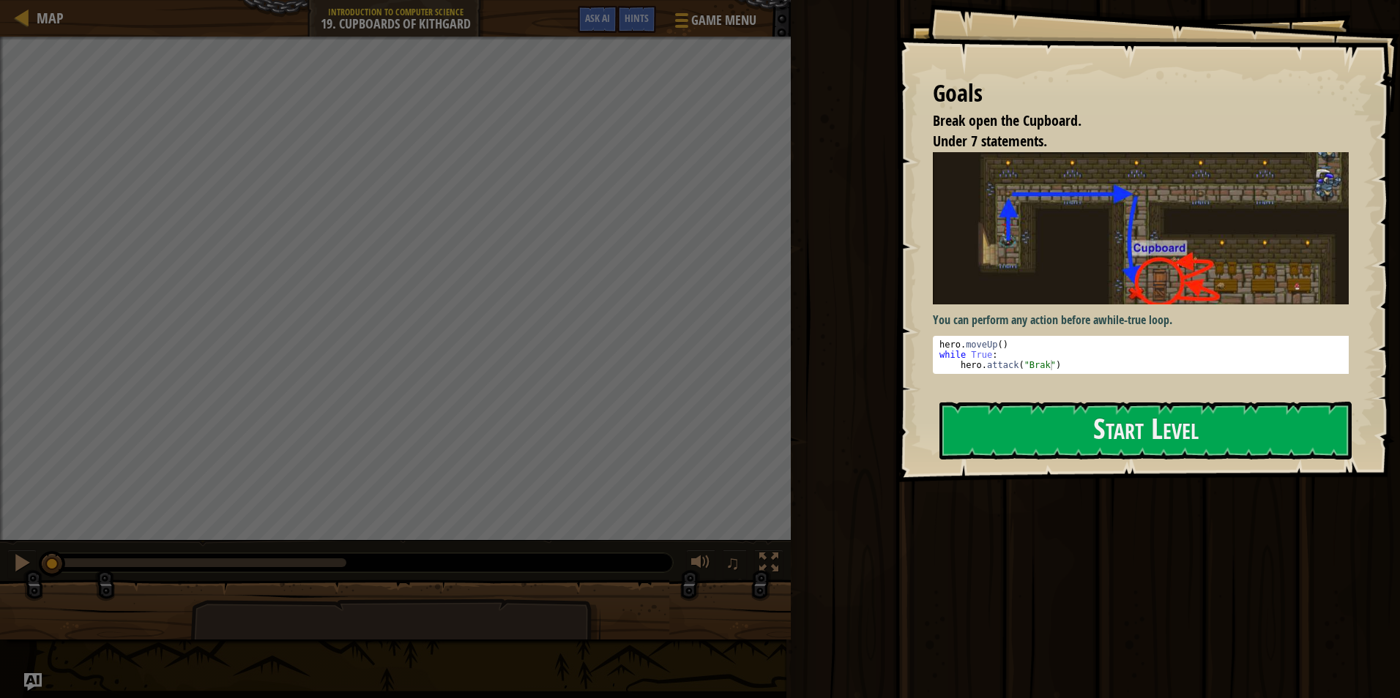
click at [1060, 392] on div "Goals Break open the Cupboard. Under 7 statements. You can perform any action b…" at bounding box center [1148, 241] width 504 height 482
click at [1060, 383] on div "You can perform any action before a while-true loop . 1 2 3 hero . moveUp ( ) w…" at bounding box center [1146, 269] width 427 height 235
click at [1040, 432] on button "Start Level" at bounding box center [1145, 431] width 412 height 58
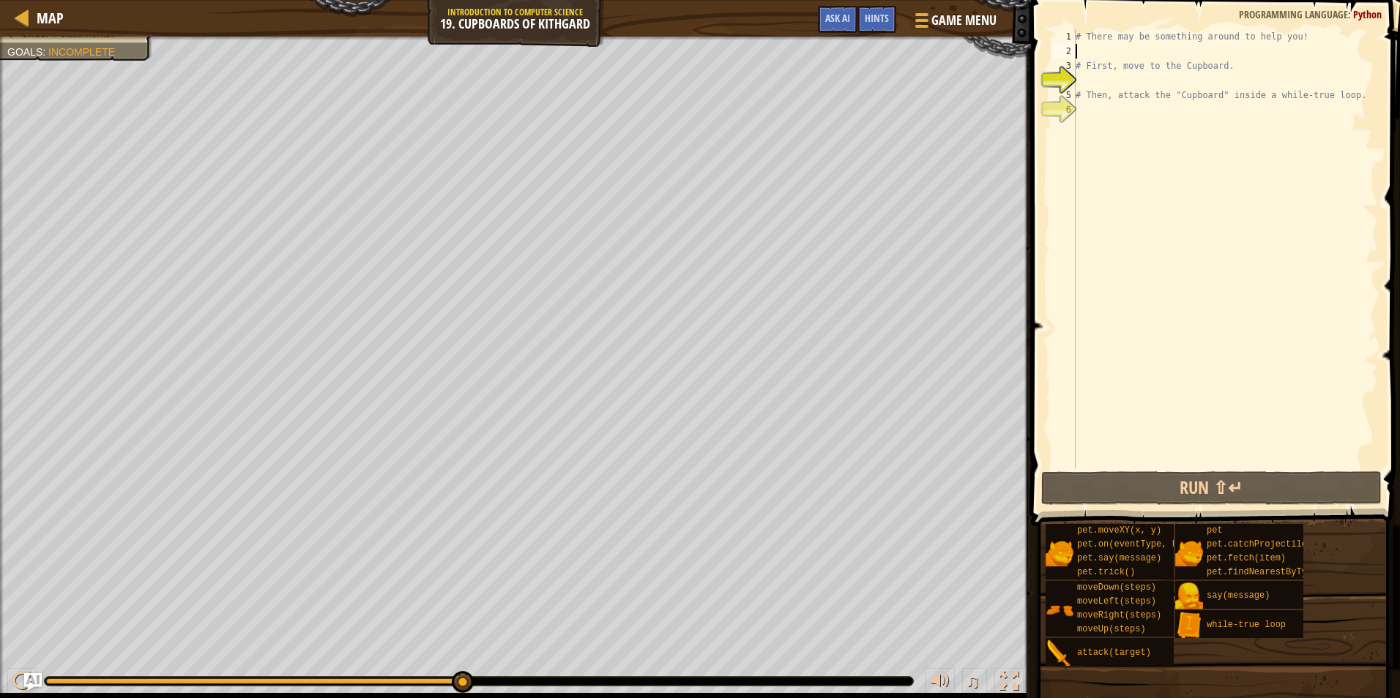
click at [1305, 48] on div "# There may be something around to help you! # First, move to the Cupboard. # T…" at bounding box center [1225, 263] width 305 height 469
click at [1354, 100] on div "# There may be something around to help you! # First, move to the Cupboard. # T…" at bounding box center [1225, 263] width 305 height 469
drag, startPoint x: 1080, startPoint y: 91, endPoint x: 1346, endPoint y: 100, distance: 265.9
click at [1346, 100] on div "# There may be something around to help you! # First, move to the Cupboard. # T…" at bounding box center [1225, 263] width 305 height 469
click at [1300, 71] on div "# There may be something around to help you! # First, move to the Cupboard. # T…" at bounding box center [1225, 263] width 305 height 469
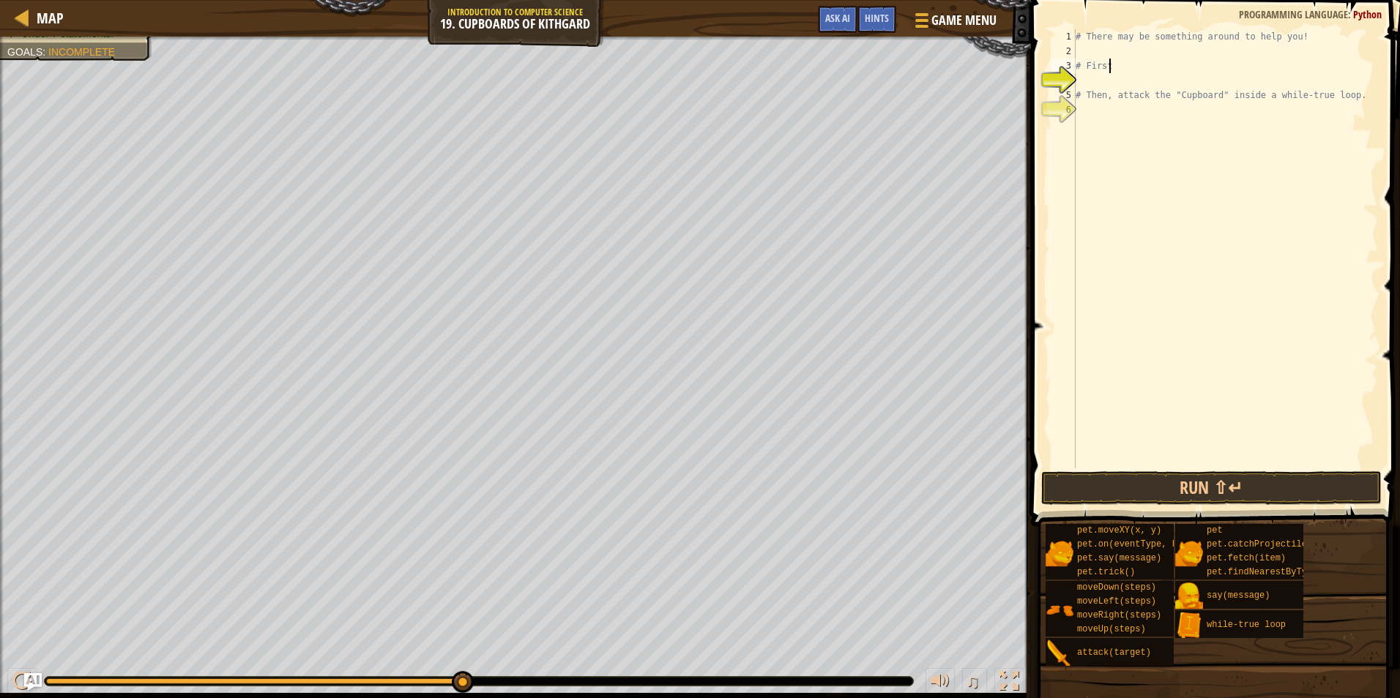
type textarea "#"
click at [1310, 34] on div "# There may be something around to help you! # Then, attack the "Cupboard" insi…" at bounding box center [1225, 263] width 305 height 469
type textarea "#"
click at [1195, 477] on button "Run ⇧↵" at bounding box center [1211, 489] width 341 height 34
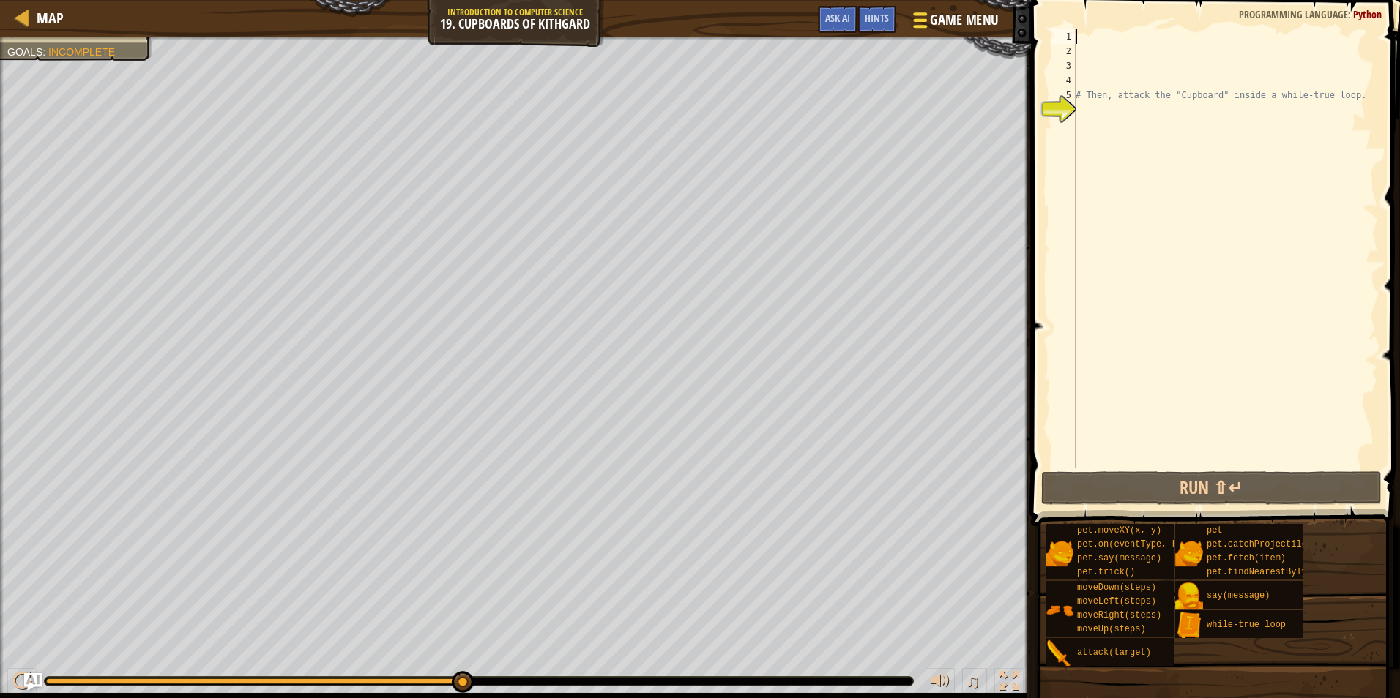
click at [935, 11] on span "Game Menu" at bounding box center [964, 20] width 68 height 20
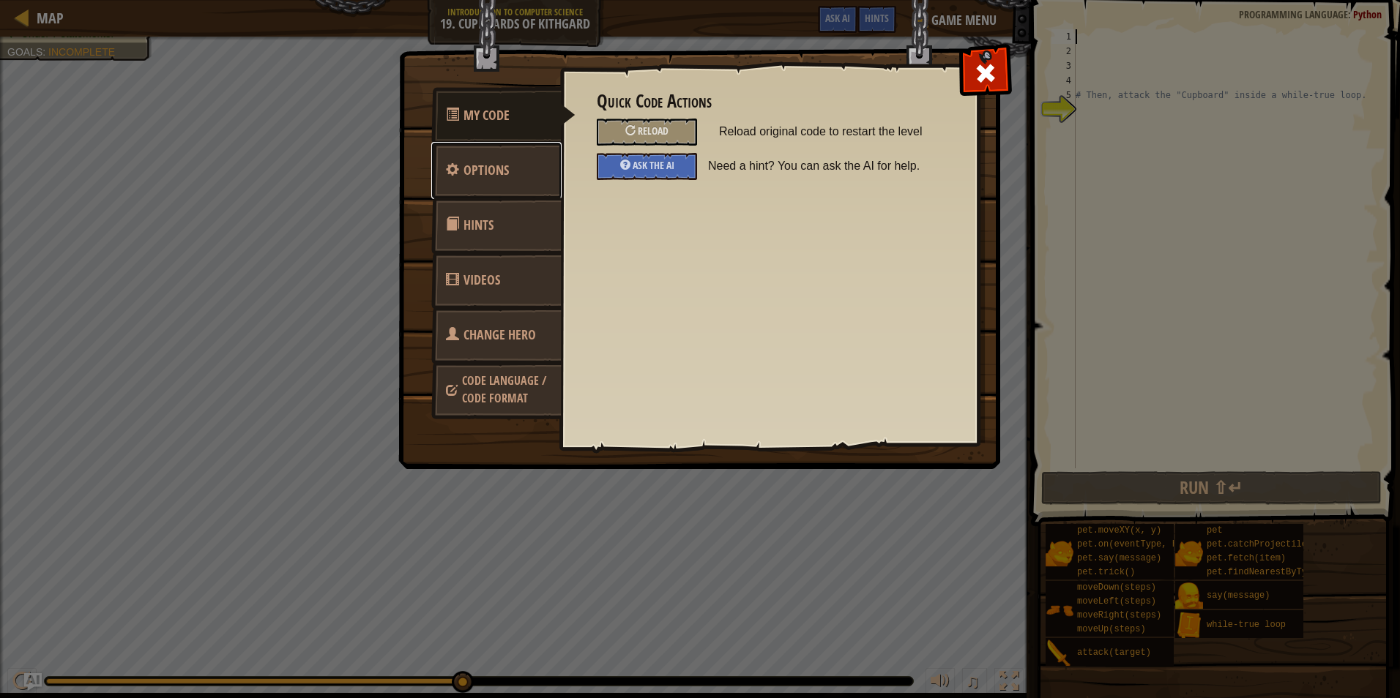
click at [499, 177] on span "Options" at bounding box center [485, 170] width 45 height 18
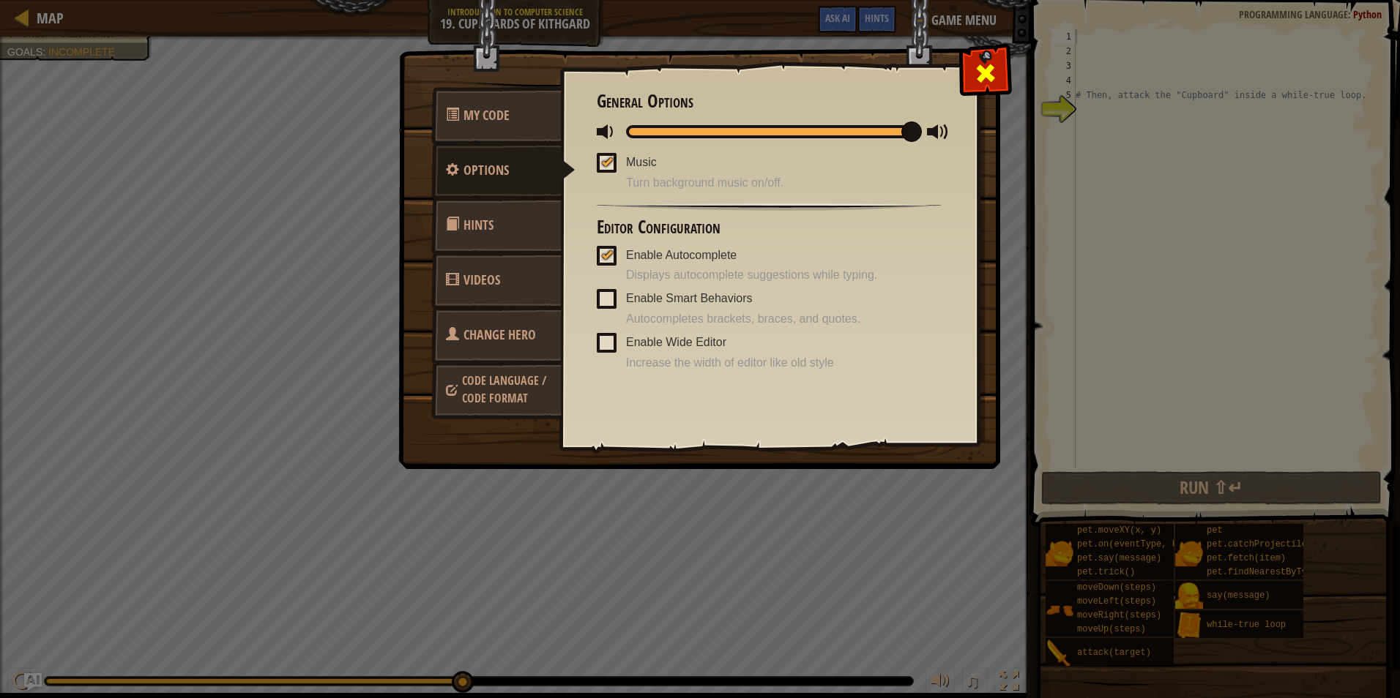
click at [975, 67] on span at bounding box center [985, 73] width 23 height 23
